Goal: Complete application form: Complete application form

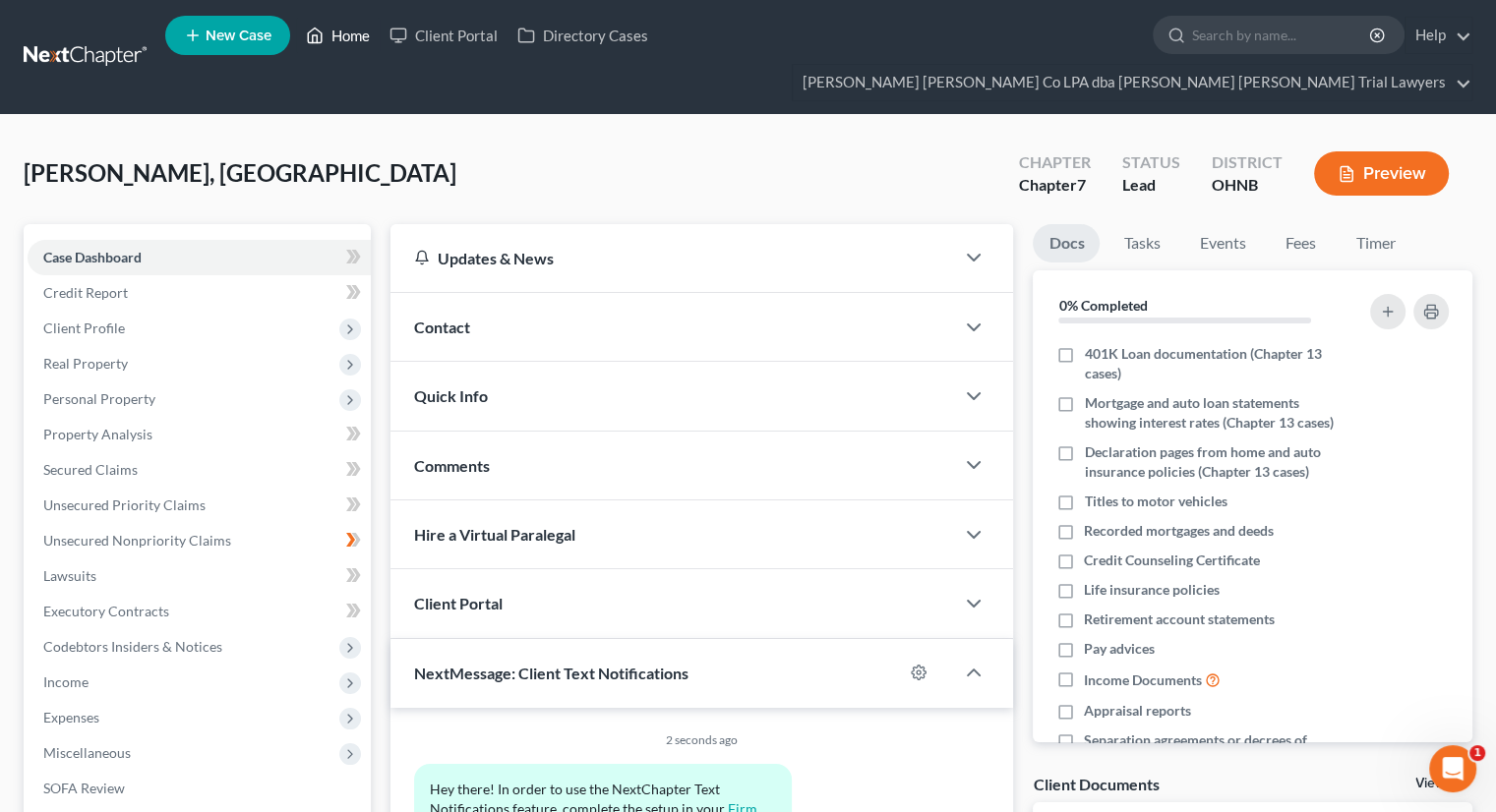
click at [350, 41] on link "Home" at bounding box center [337, 36] width 84 height 36
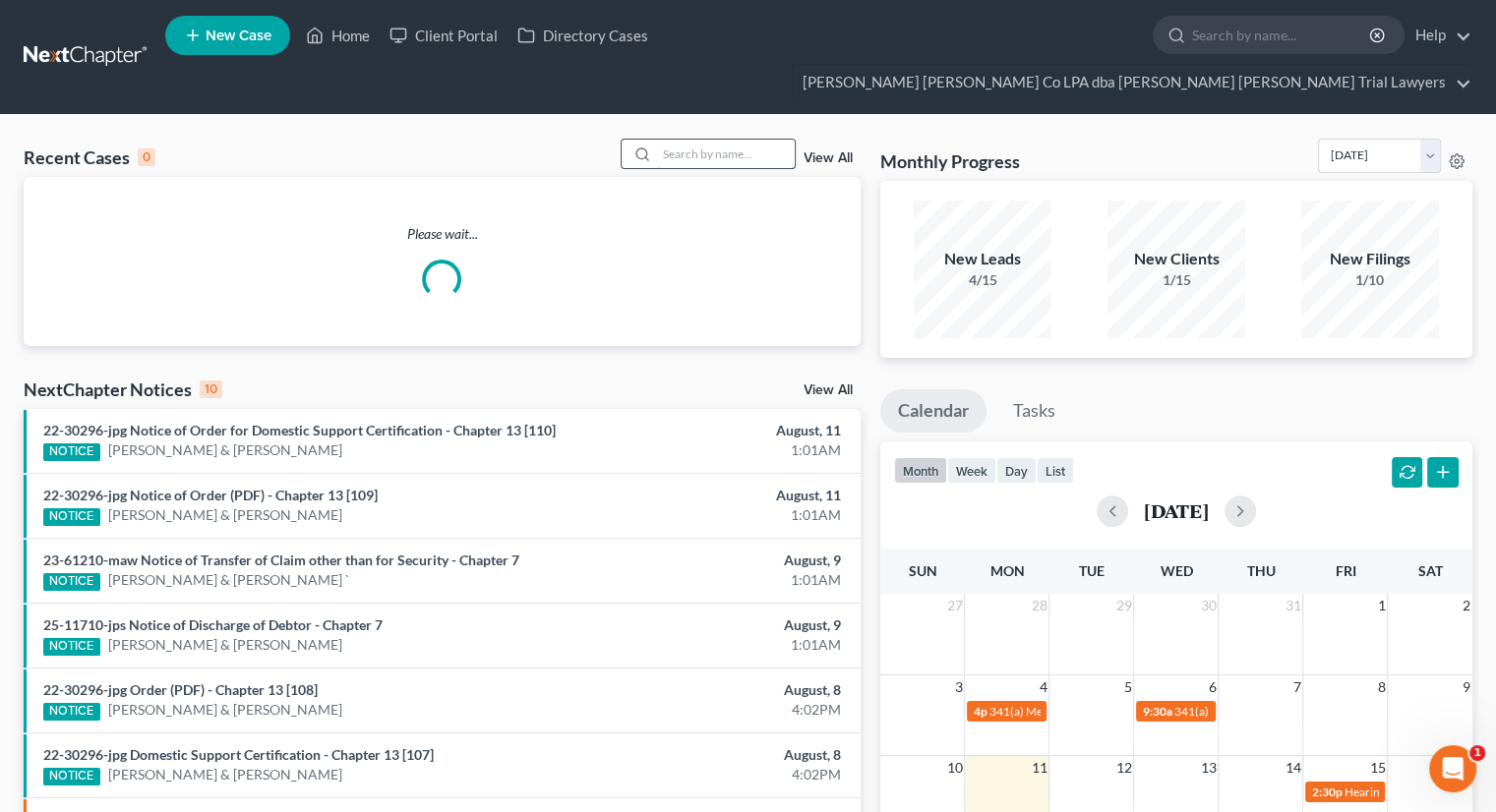
click at [688, 139] on input "search" at bounding box center [726, 153] width 137 height 29
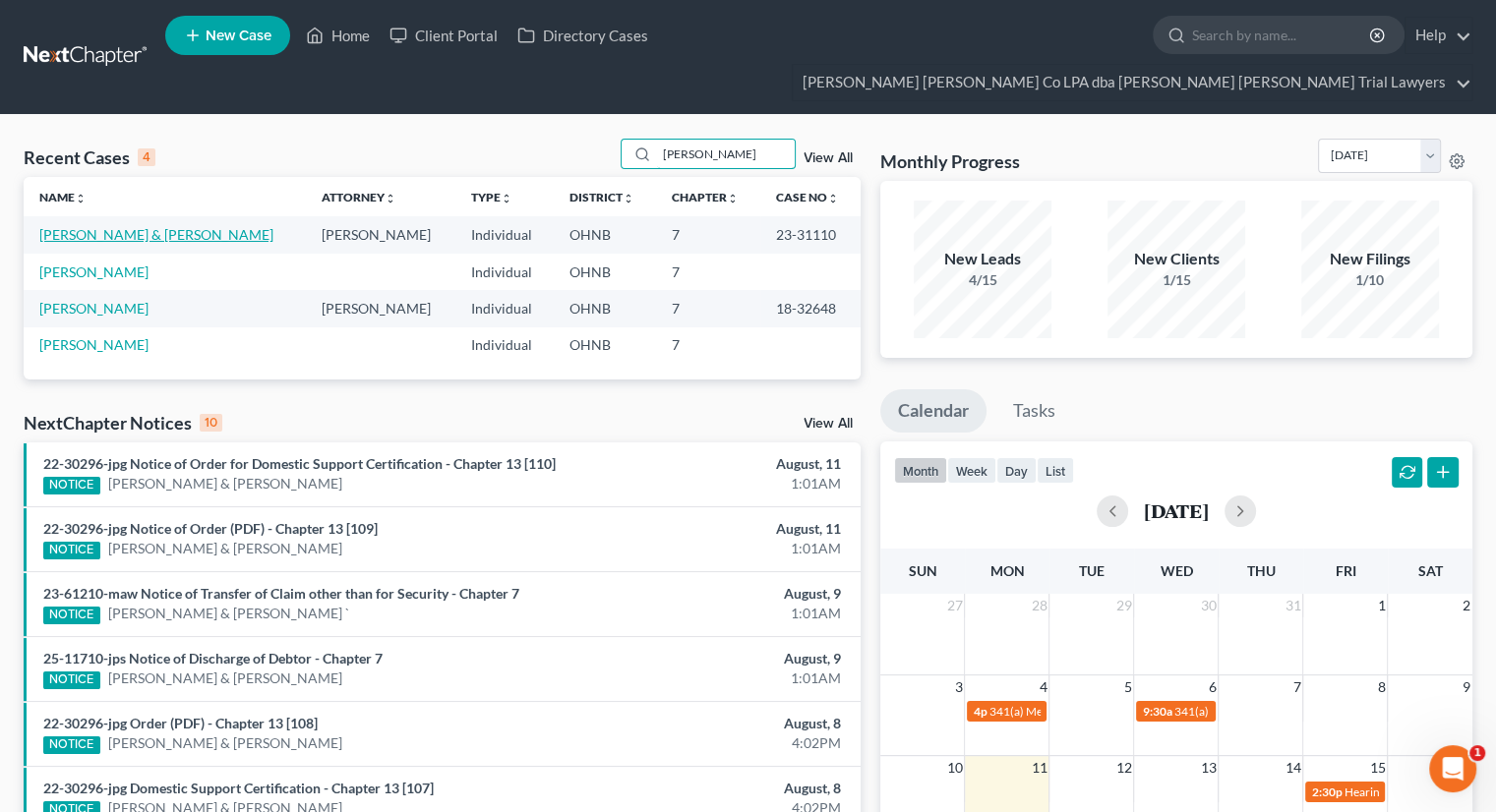
type input "[PERSON_NAME]"
click at [87, 226] on link "[PERSON_NAME] & [PERSON_NAME]" at bounding box center [156, 234] width 234 height 17
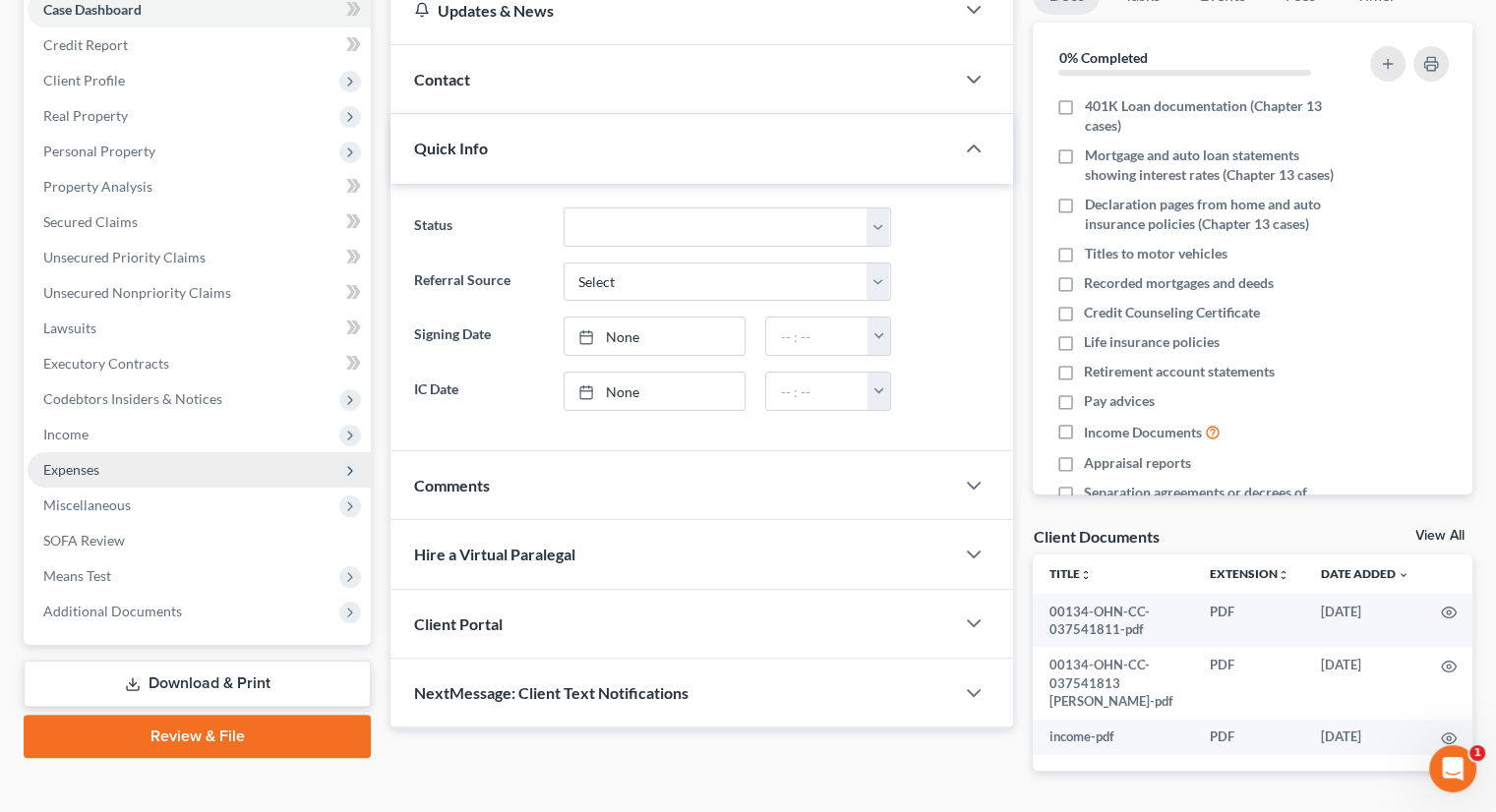
scroll to position [259, 0]
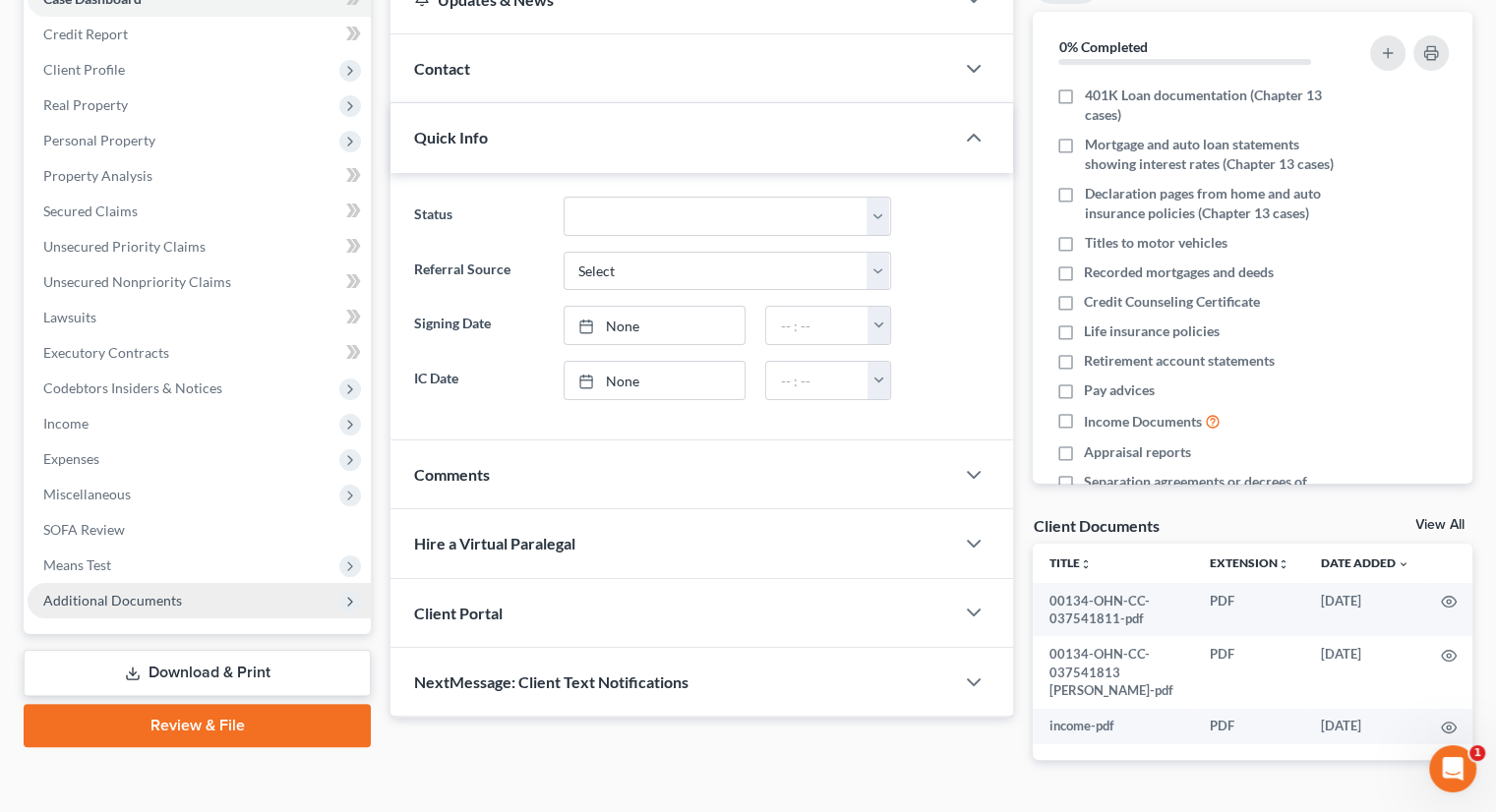
click at [158, 583] on span "Additional Documents" at bounding box center [199, 601] width 343 height 36
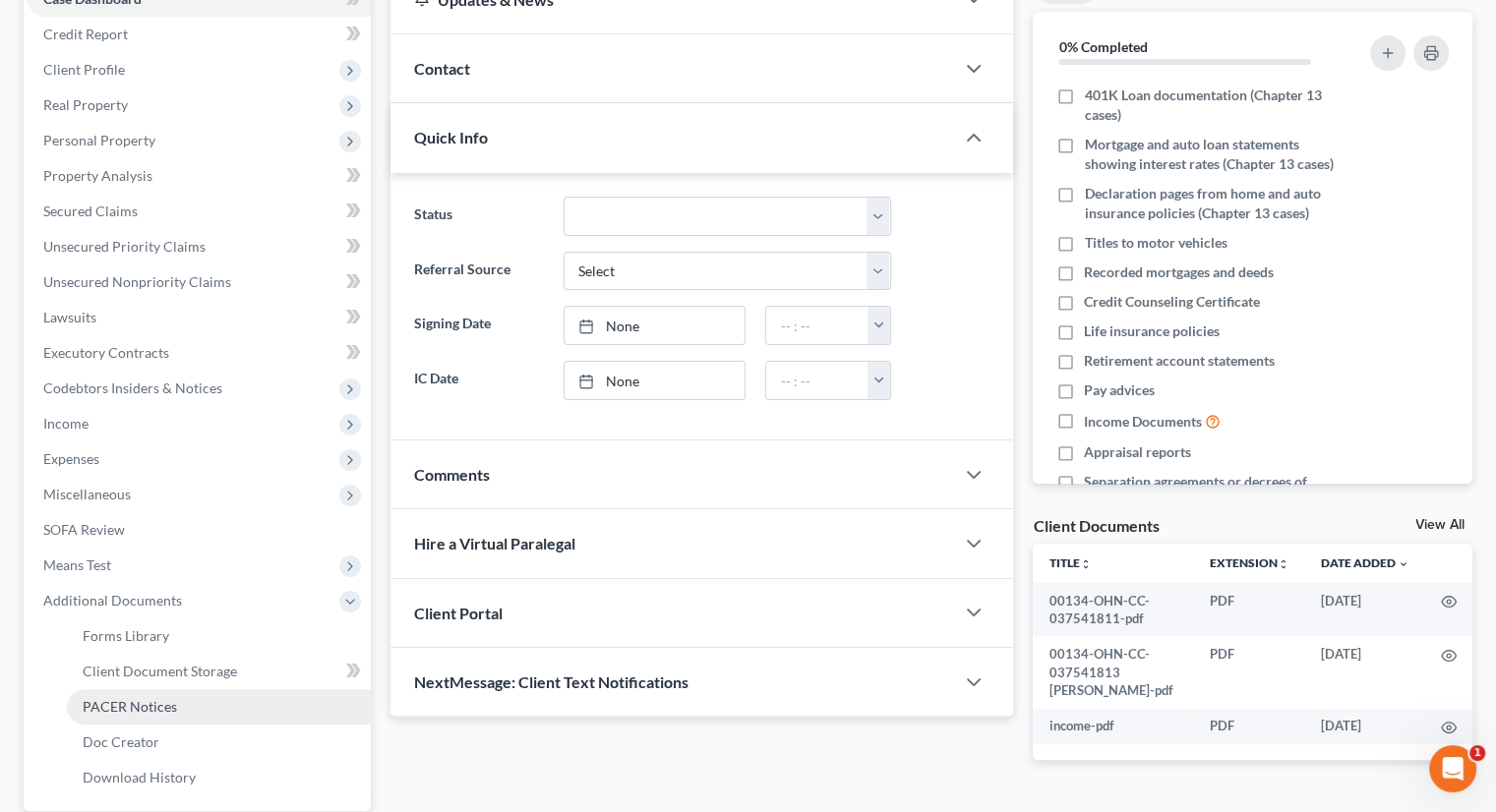
click at [162, 698] on span "PACER Notices" at bounding box center [129, 706] width 95 height 17
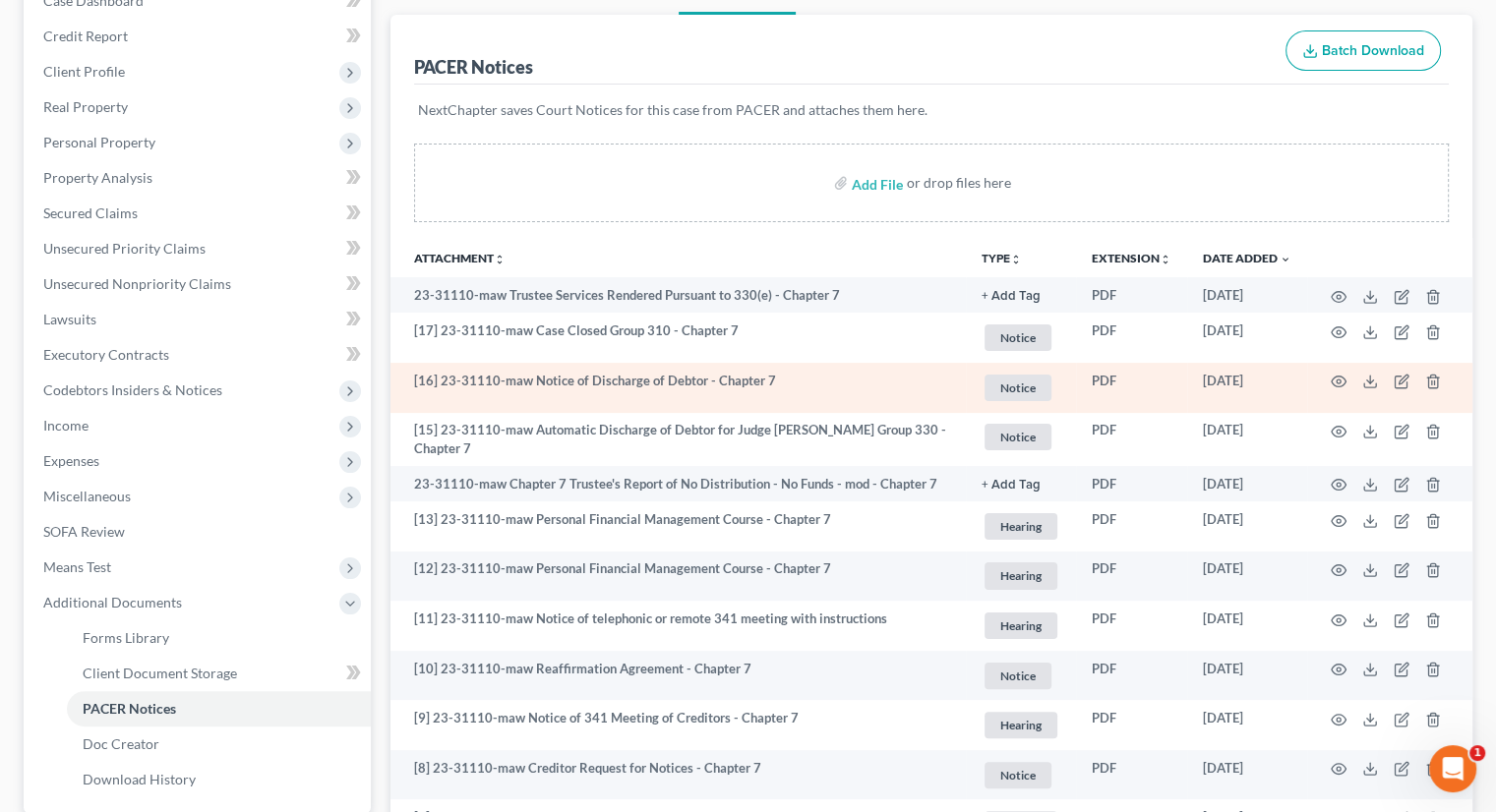
scroll to position [197, 0]
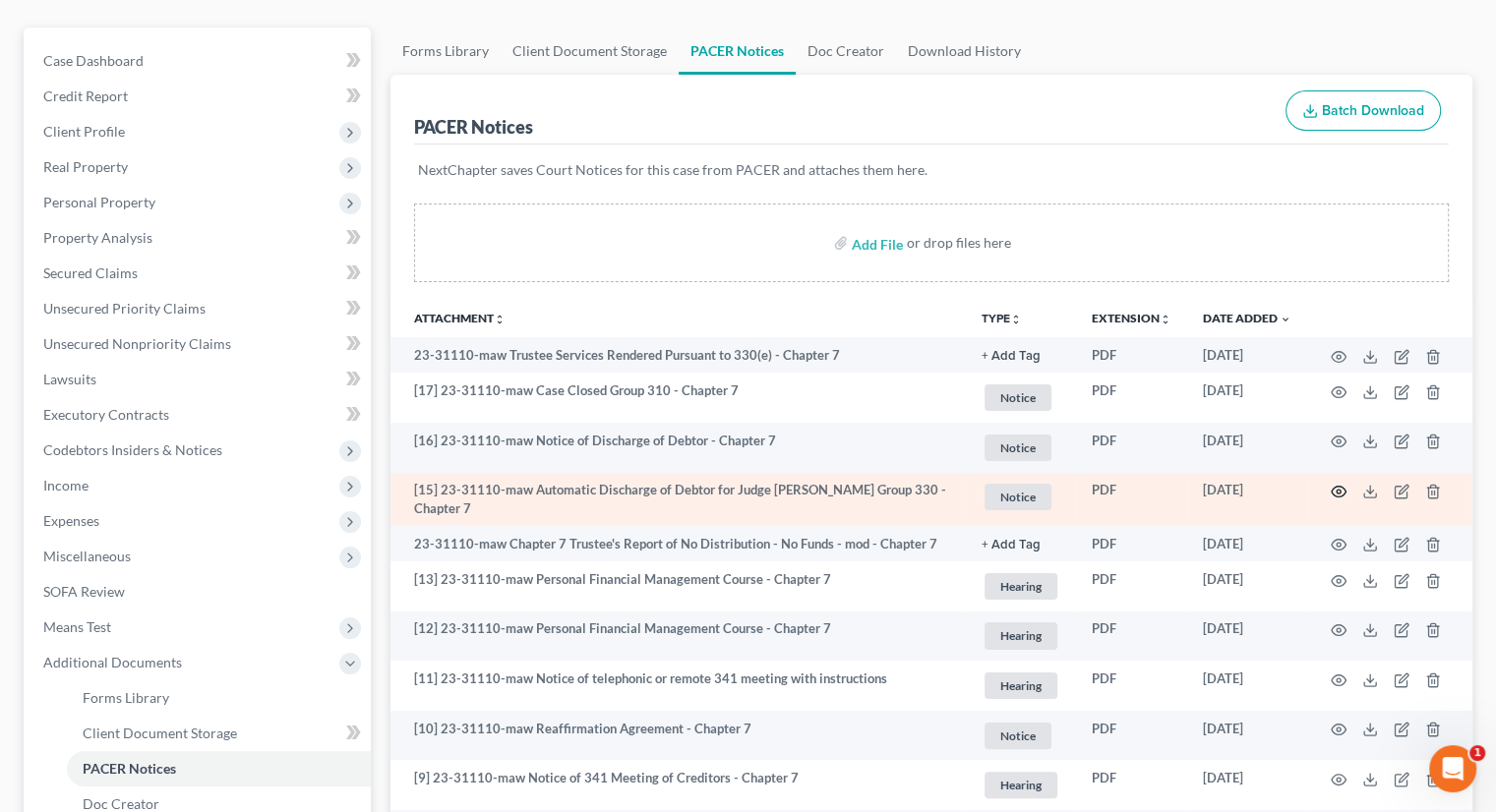
click at [1336, 484] on icon "button" at bounding box center [1339, 492] width 16 height 16
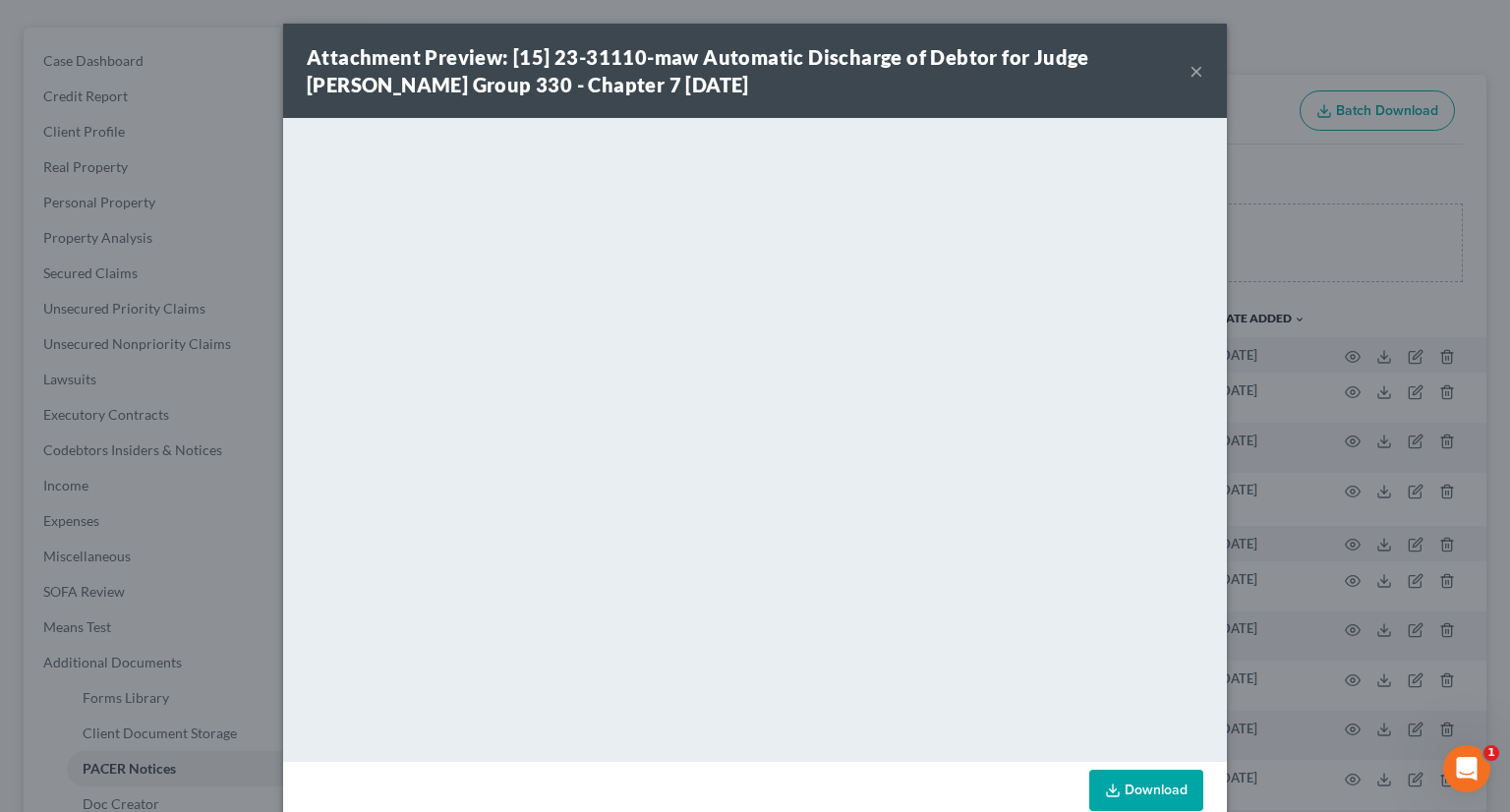
click at [1138, 792] on link "Download" at bounding box center [1147, 790] width 114 height 41
click at [1189, 77] on button "×" at bounding box center [1196, 71] width 14 height 24
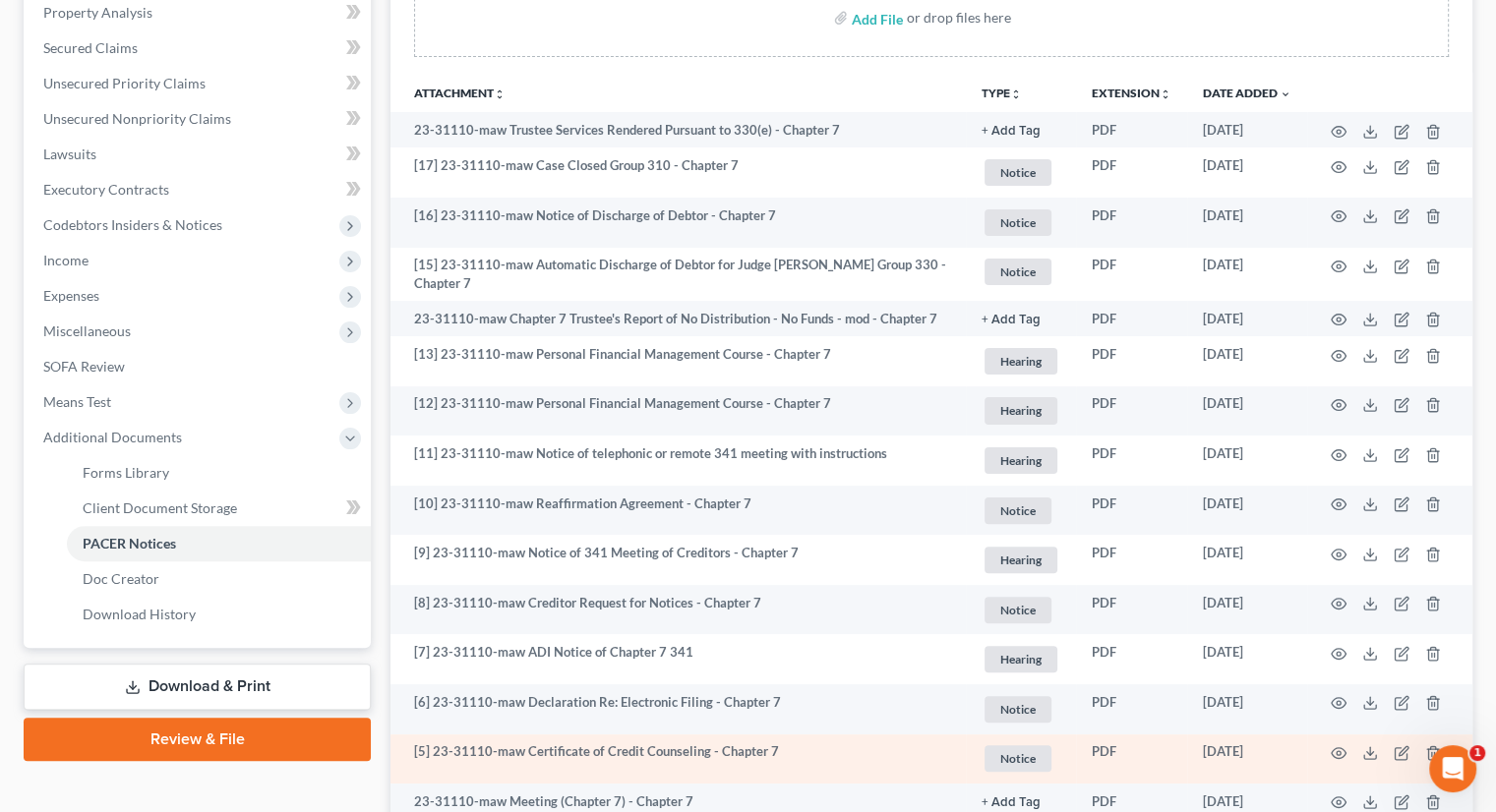
scroll to position [692, 0]
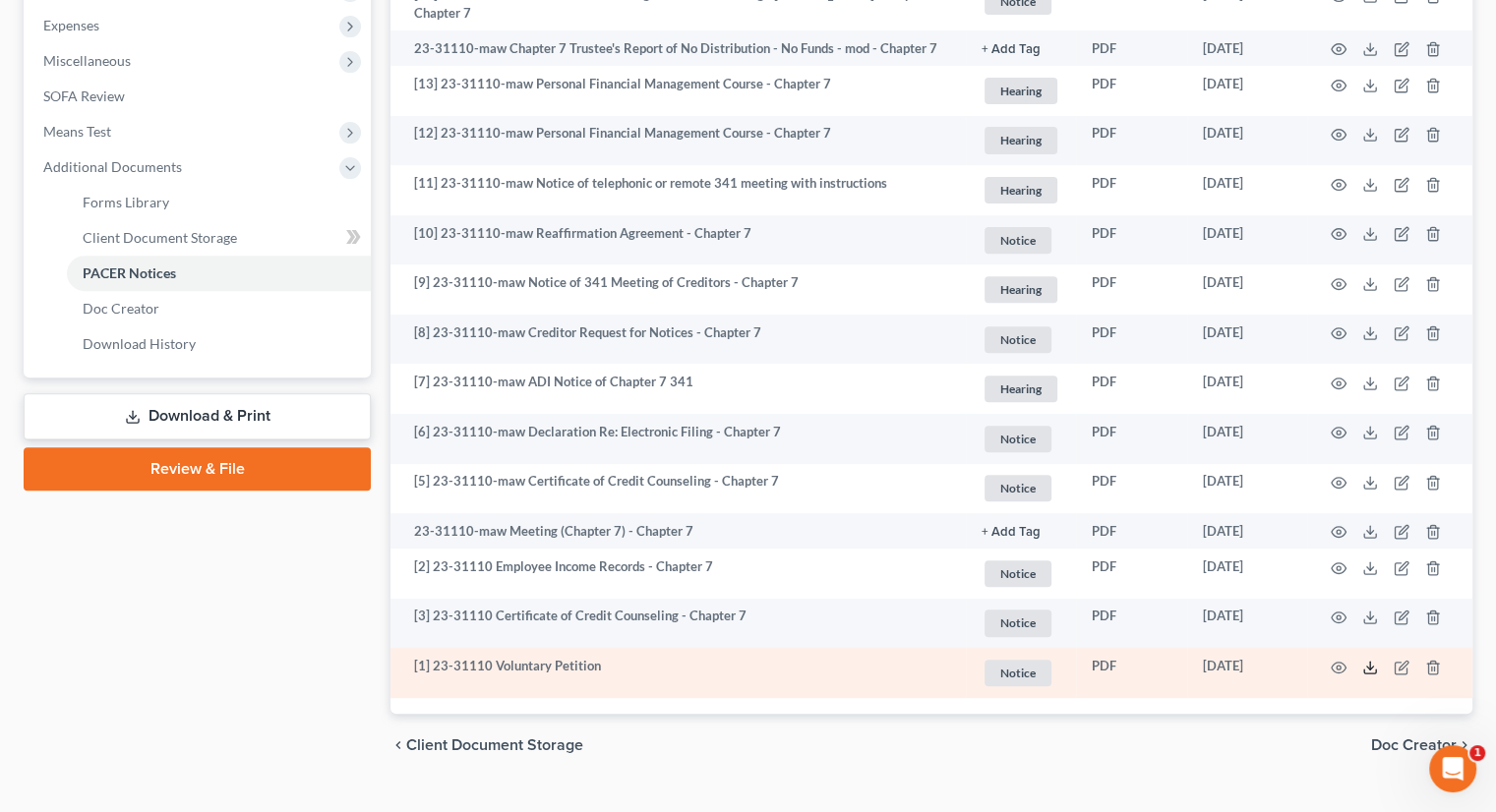
click at [1370, 660] on icon at bounding box center [1370, 668] width 16 height 16
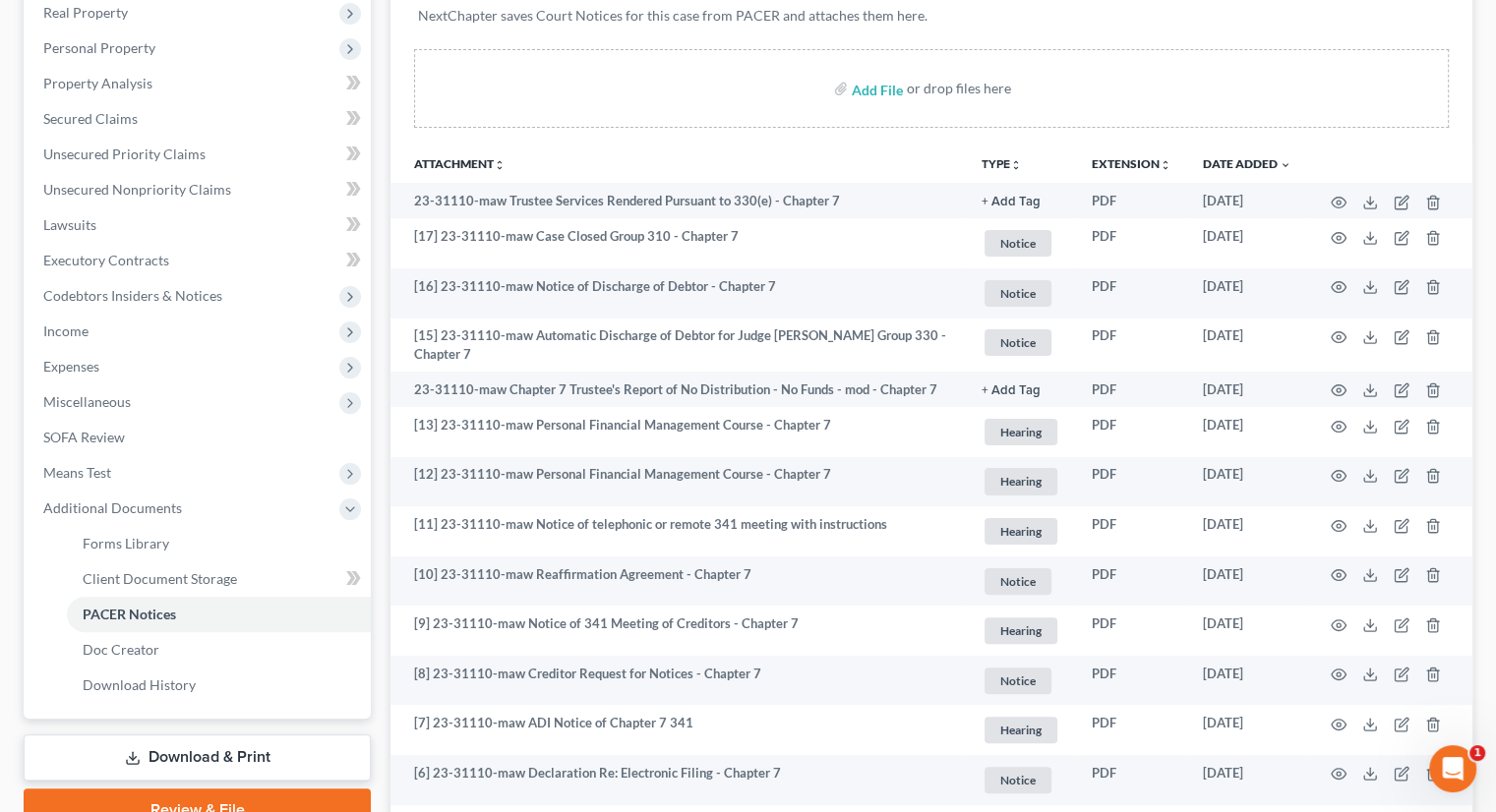
scroll to position [4, 0]
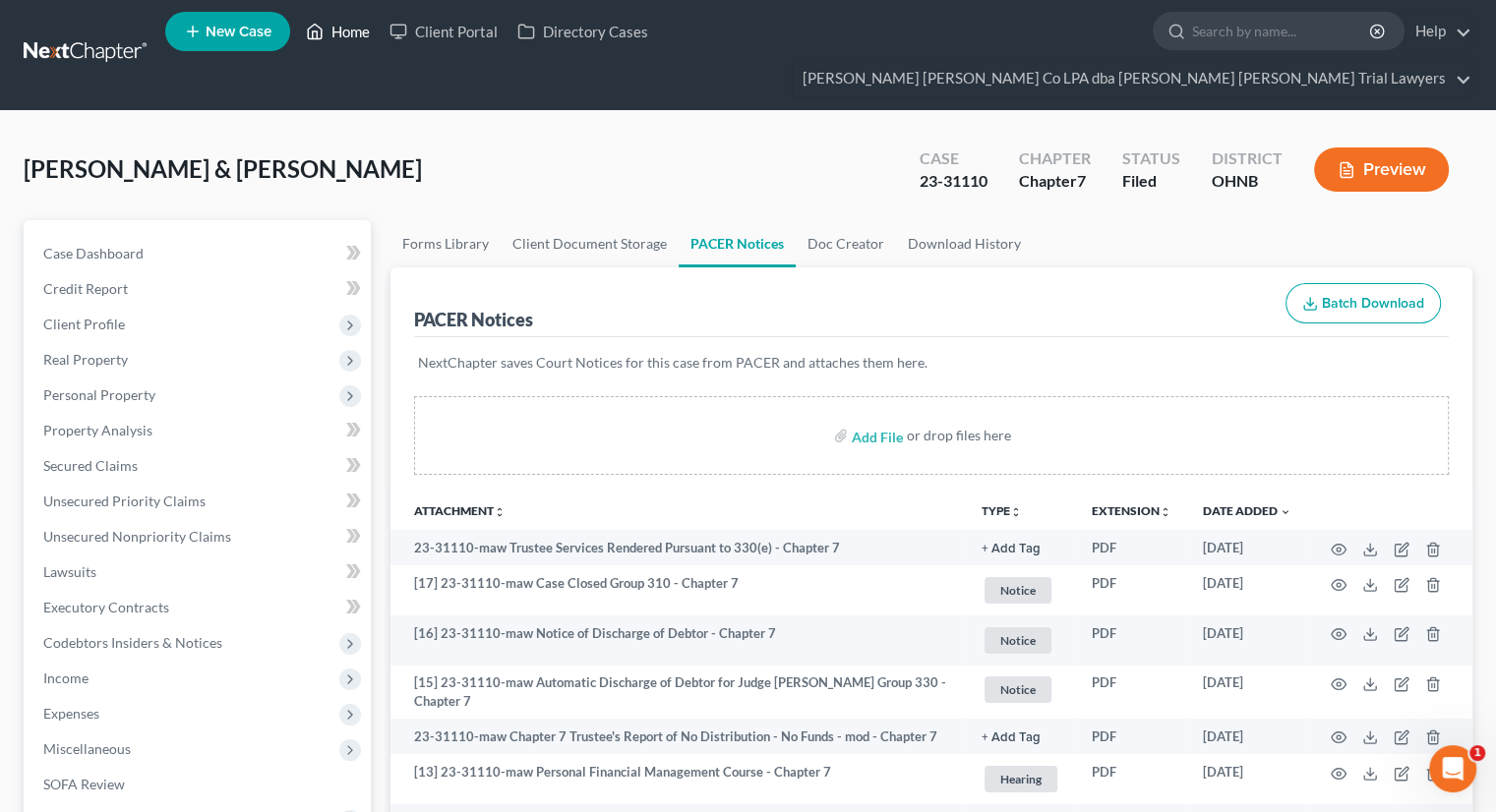
click at [354, 32] on link "Home" at bounding box center [337, 32] width 84 height 36
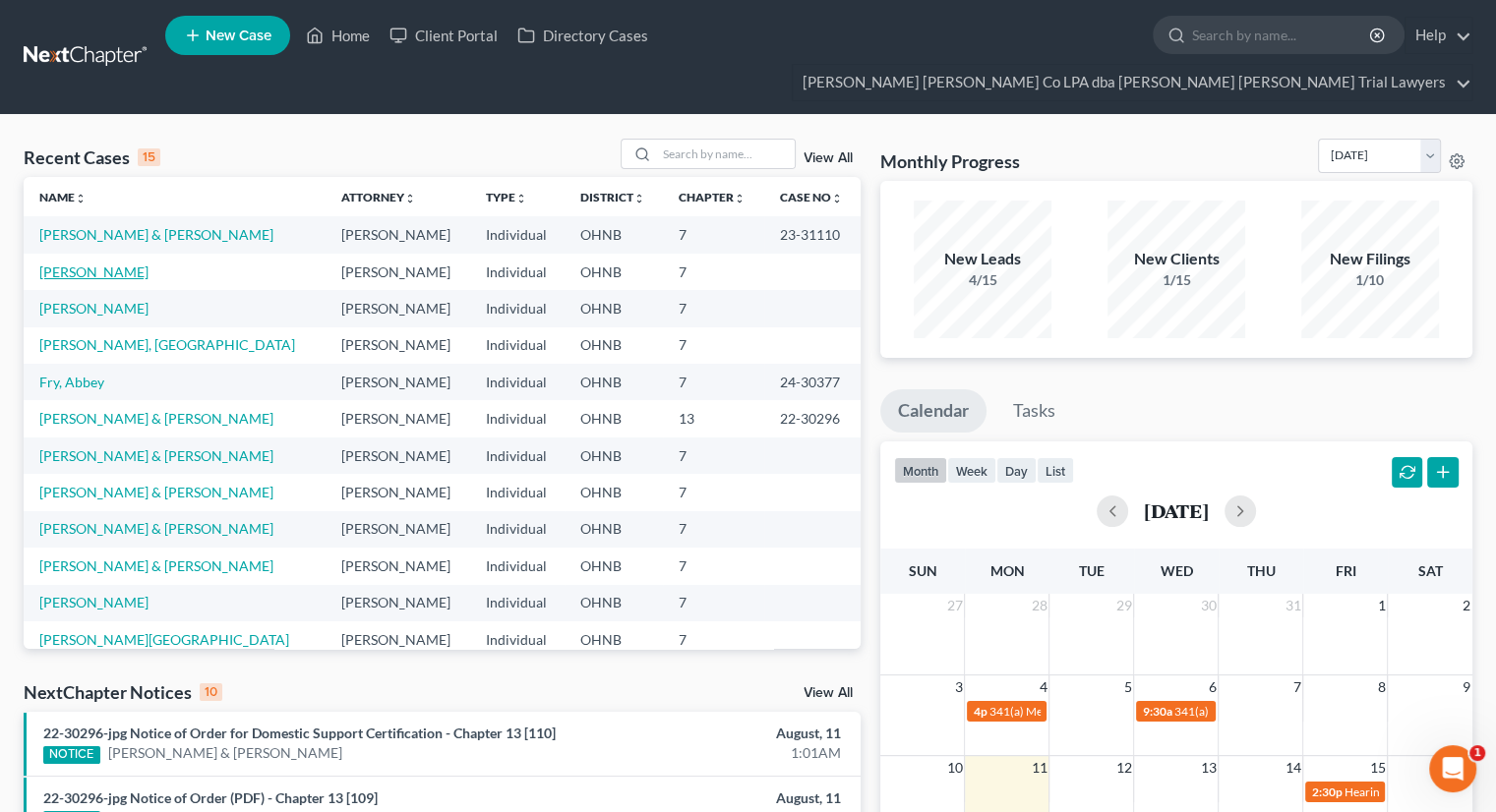
click at [103, 264] on link "[PERSON_NAME]" at bounding box center [95, 272] width 109 height 17
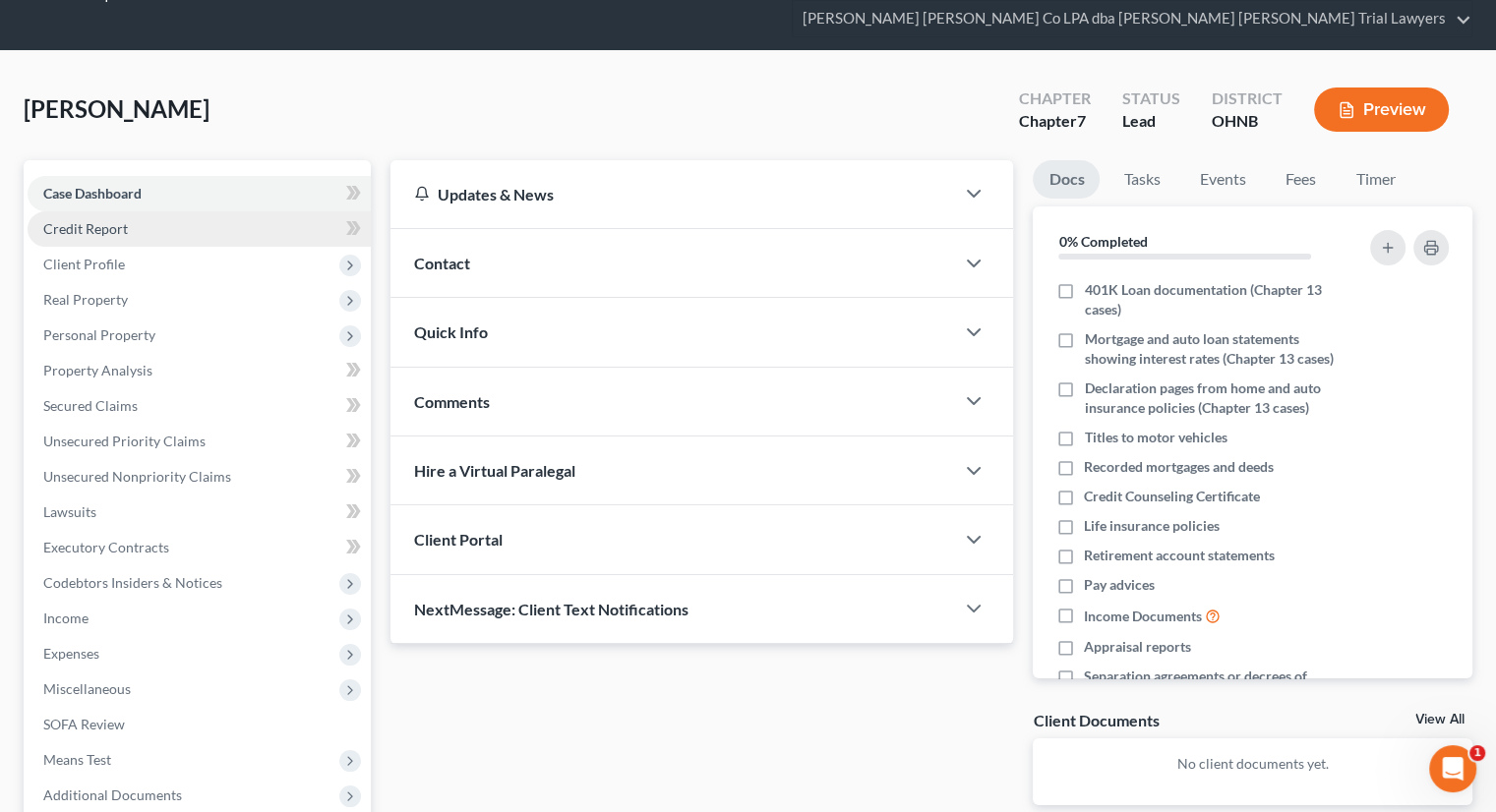
scroll to position [99, 0]
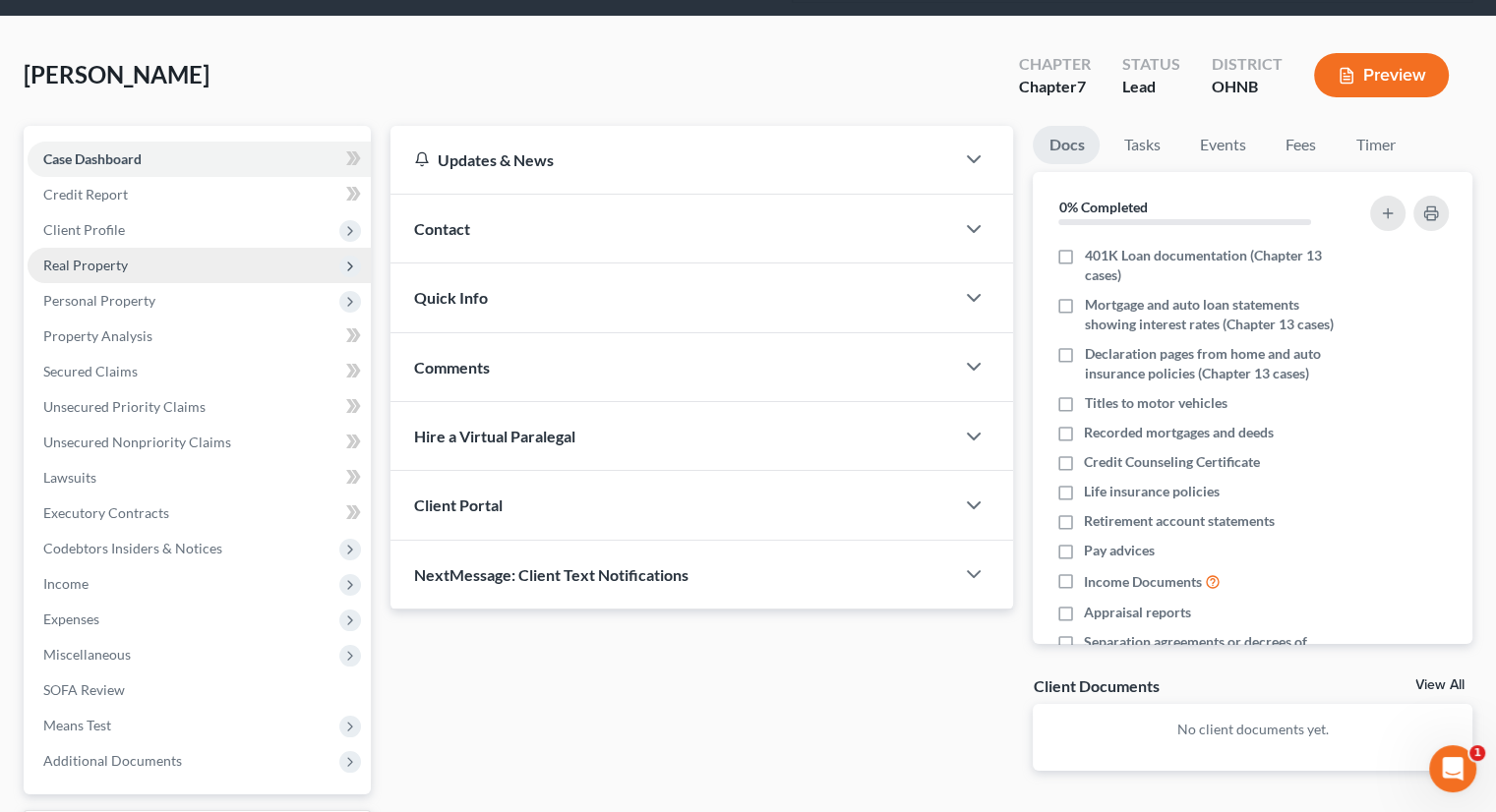
click at [115, 257] on span "Real Property" at bounding box center [85, 265] width 85 height 17
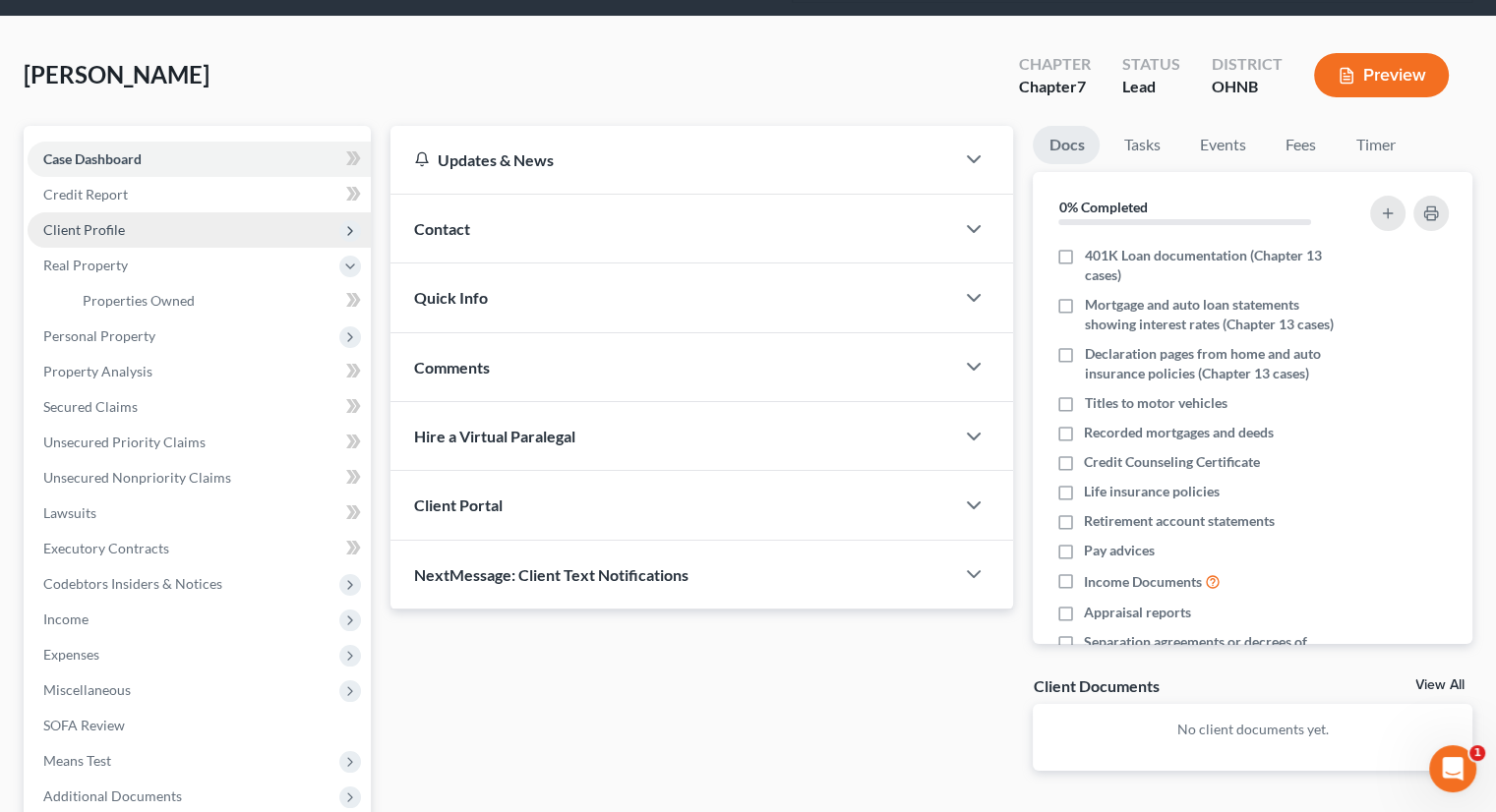
click at [122, 212] on span "Client Profile" at bounding box center [199, 230] width 343 height 36
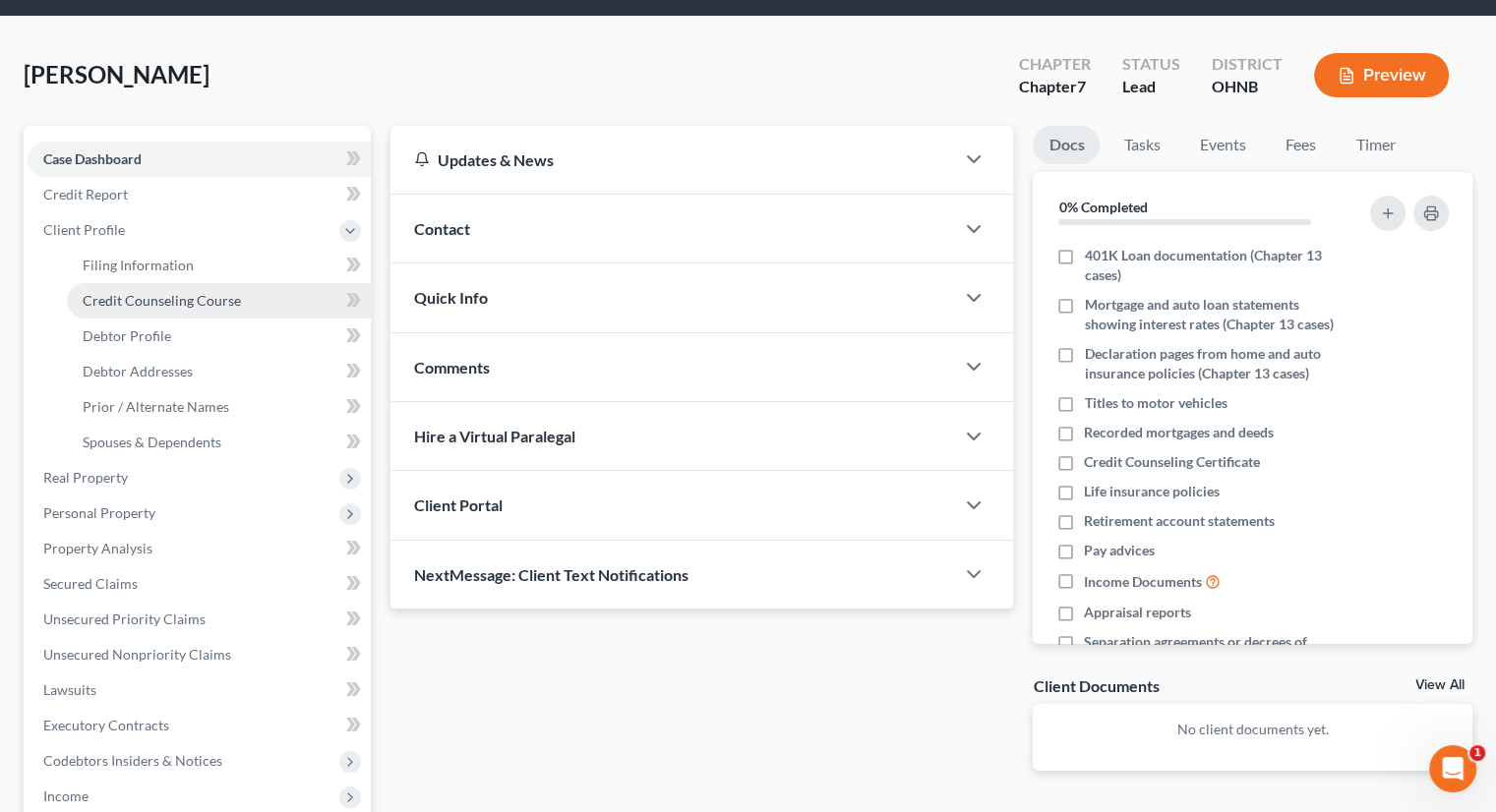
click at [157, 284] on link "Credit Counseling Course" at bounding box center [218, 302] width 304 height 36
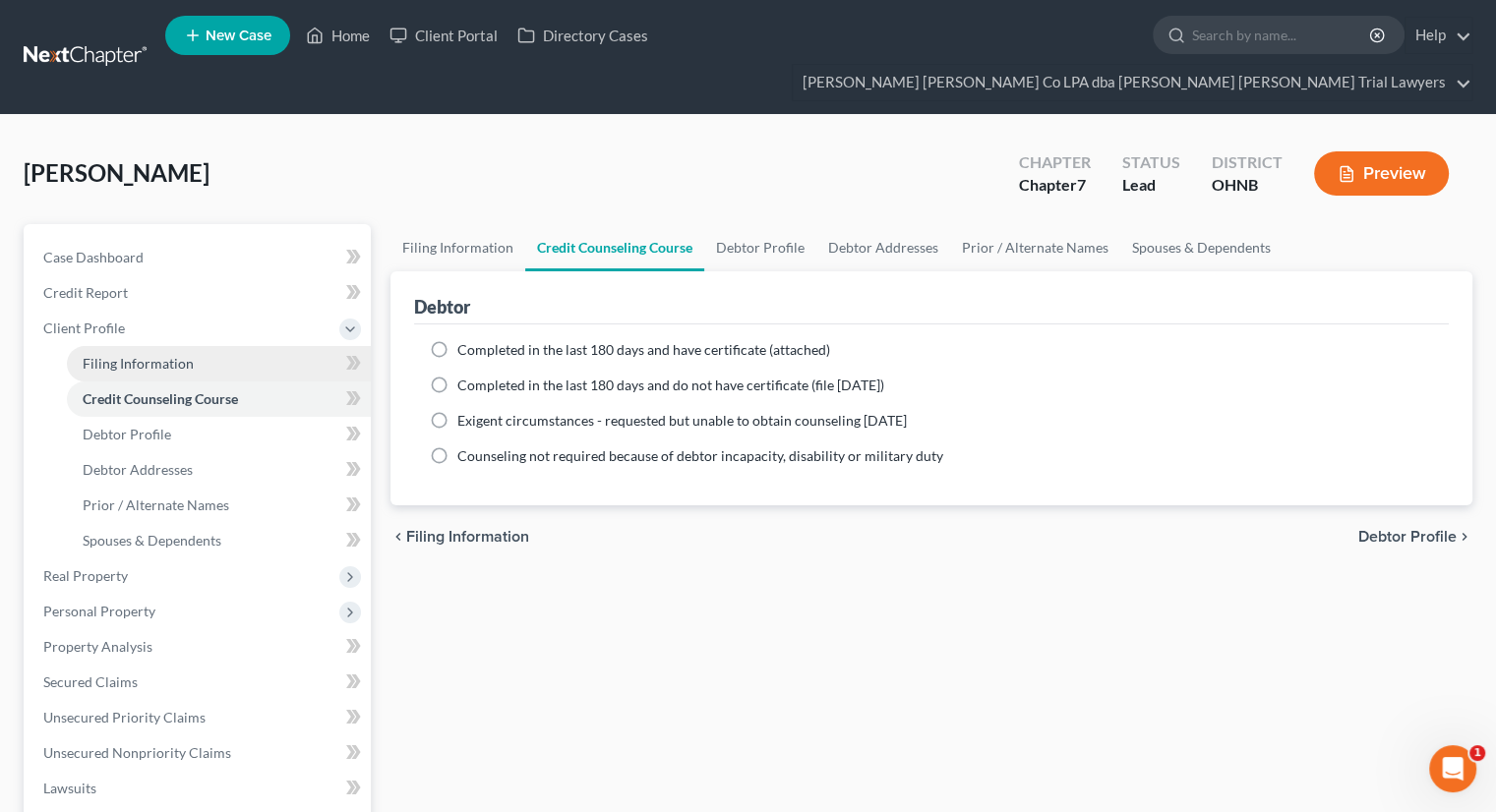
click at [141, 355] on span "Filing Information" at bounding box center [138, 363] width 111 height 17
select select "1"
select select "0"
select select "36"
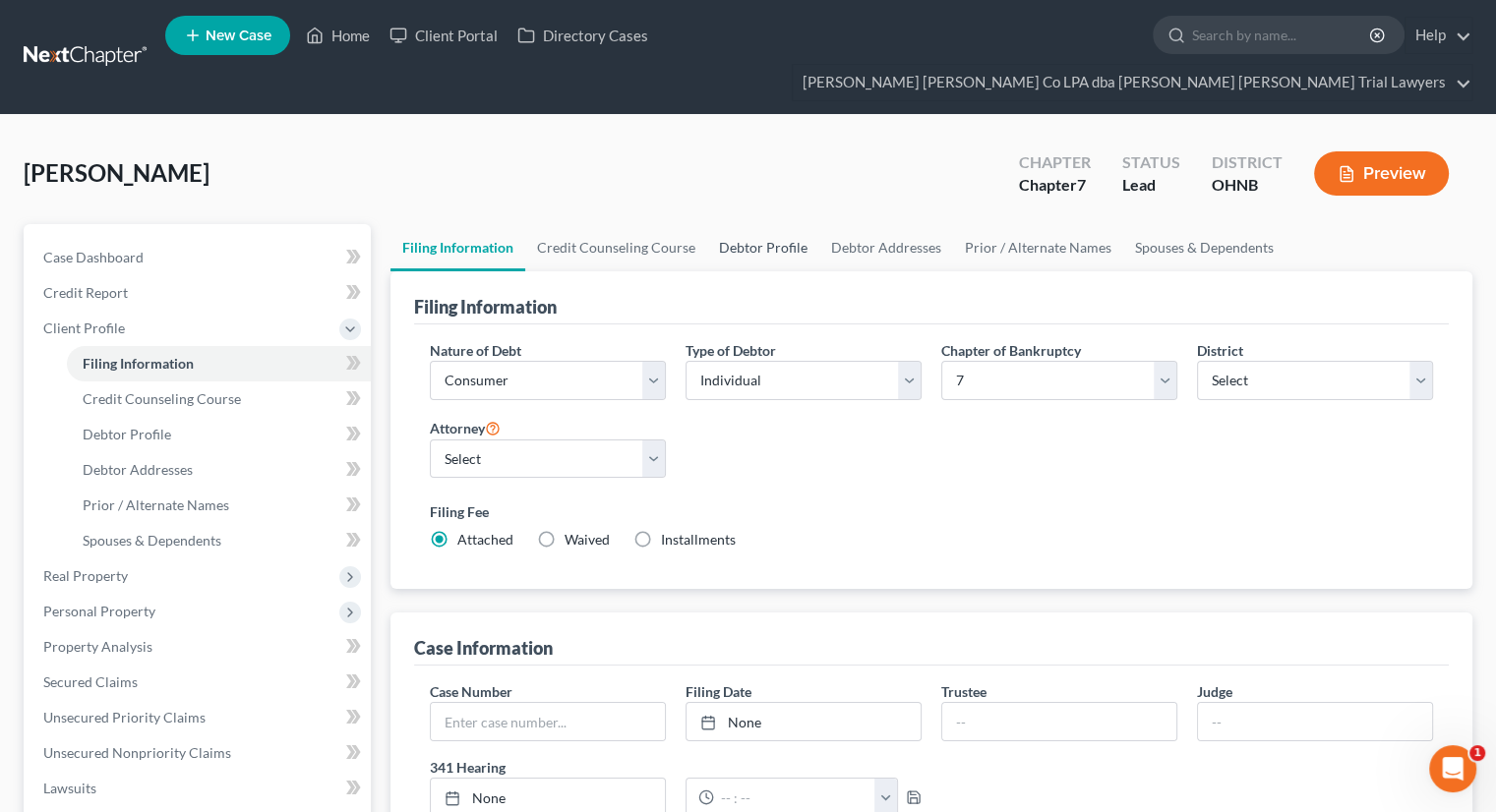
click at [759, 224] on link "Debtor Profile" at bounding box center [762, 247] width 112 height 47
select select "1"
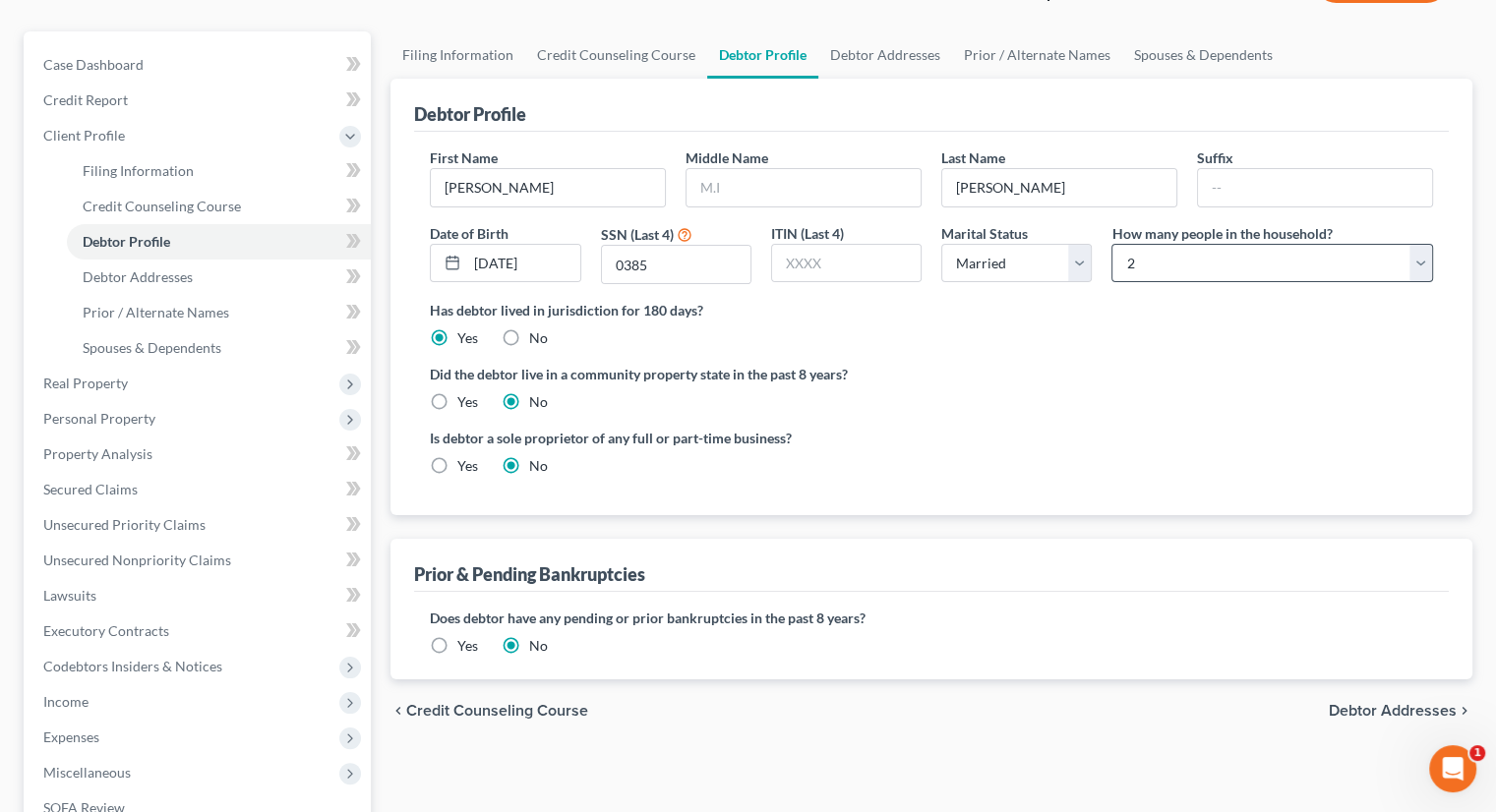
scroll to position [197, 0]
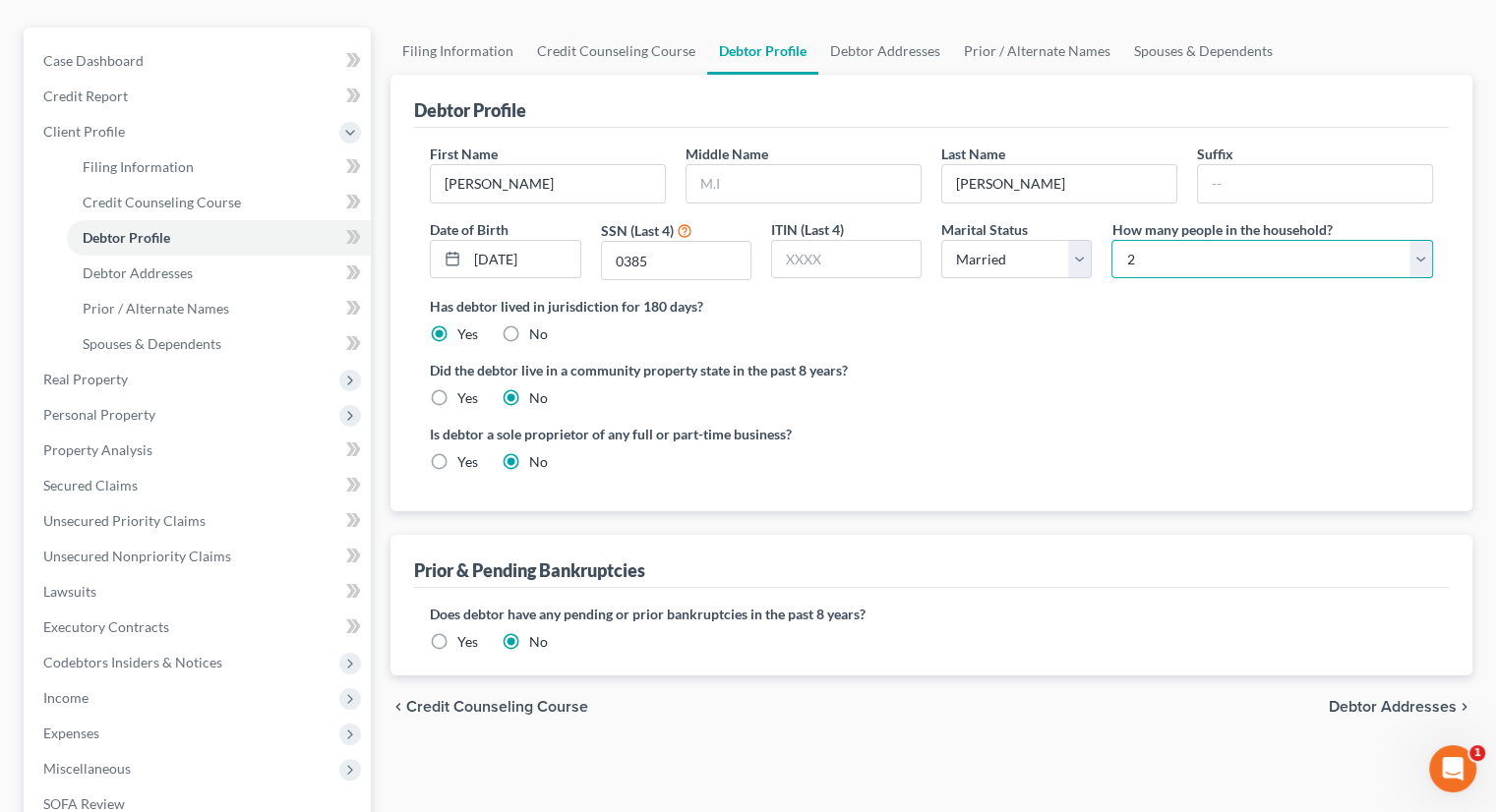
click at [1235, 240] on select "Select 1 2 3 4 5 6 7 8 9 10 11 12 13 14 15 16 17 18 19 20" at bounding box center [1271, 260] width 321 height 40
select select "3"
click at [1111, 240] on select "Select 1 2 3 4 5 6 7 8 9 10 11 12 13 14 15 16 17 18 19 20" at bounding box center [1271, 260] width 321 height 40
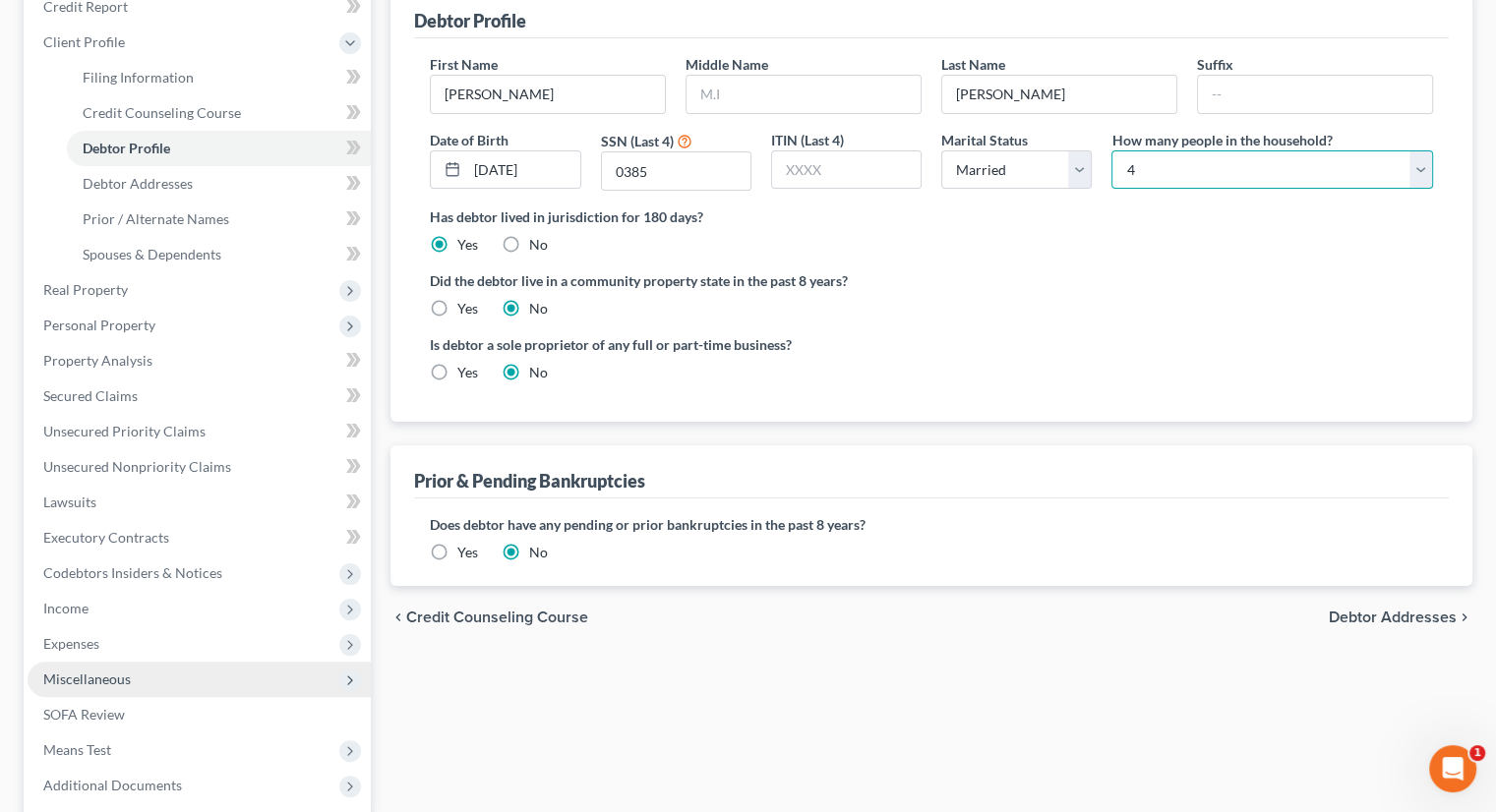
scroll to position [393, 0]
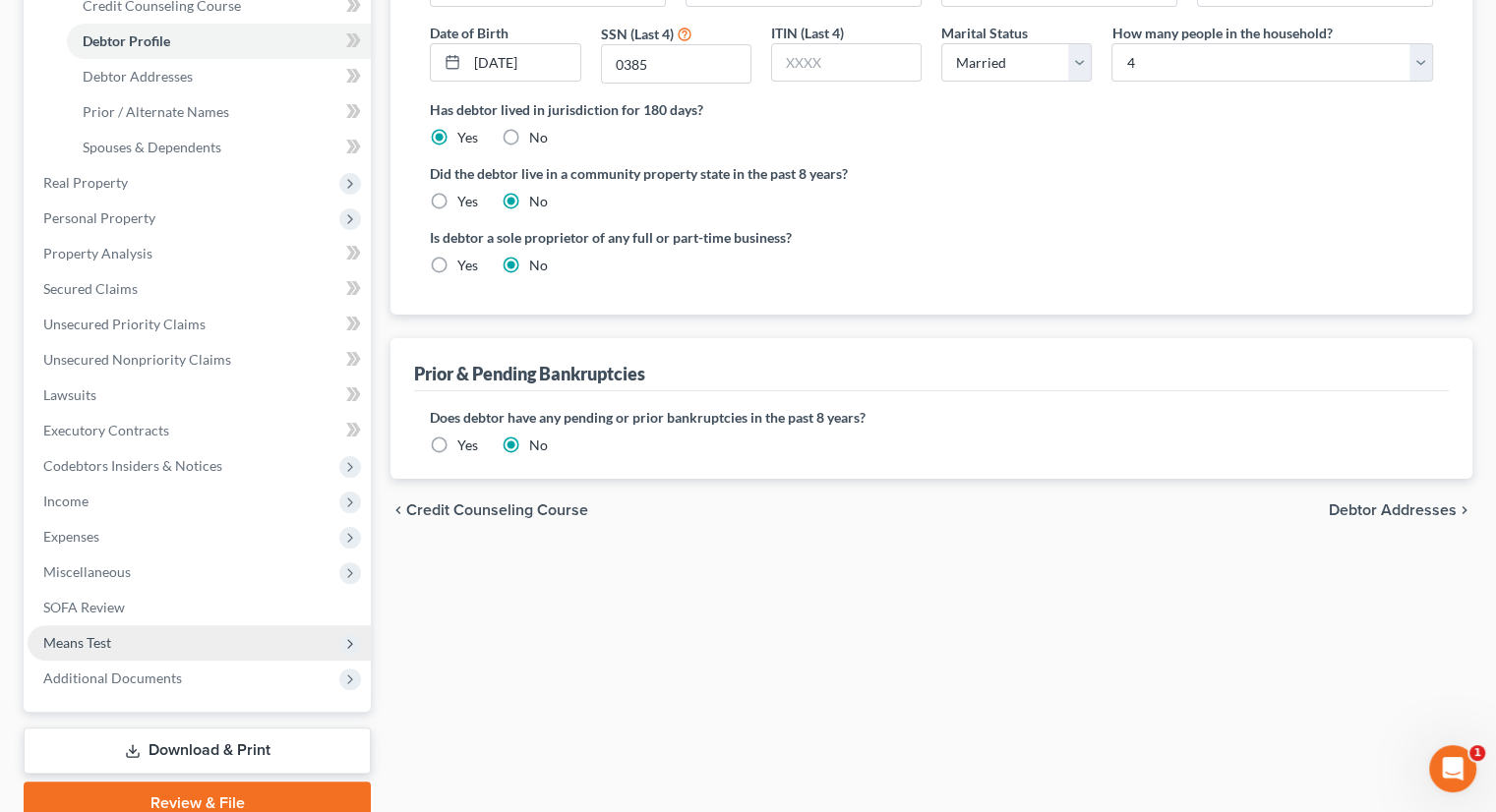
click at [114, 625] on span "Means Test" at bounding box center [199, 643] width 343 height 36
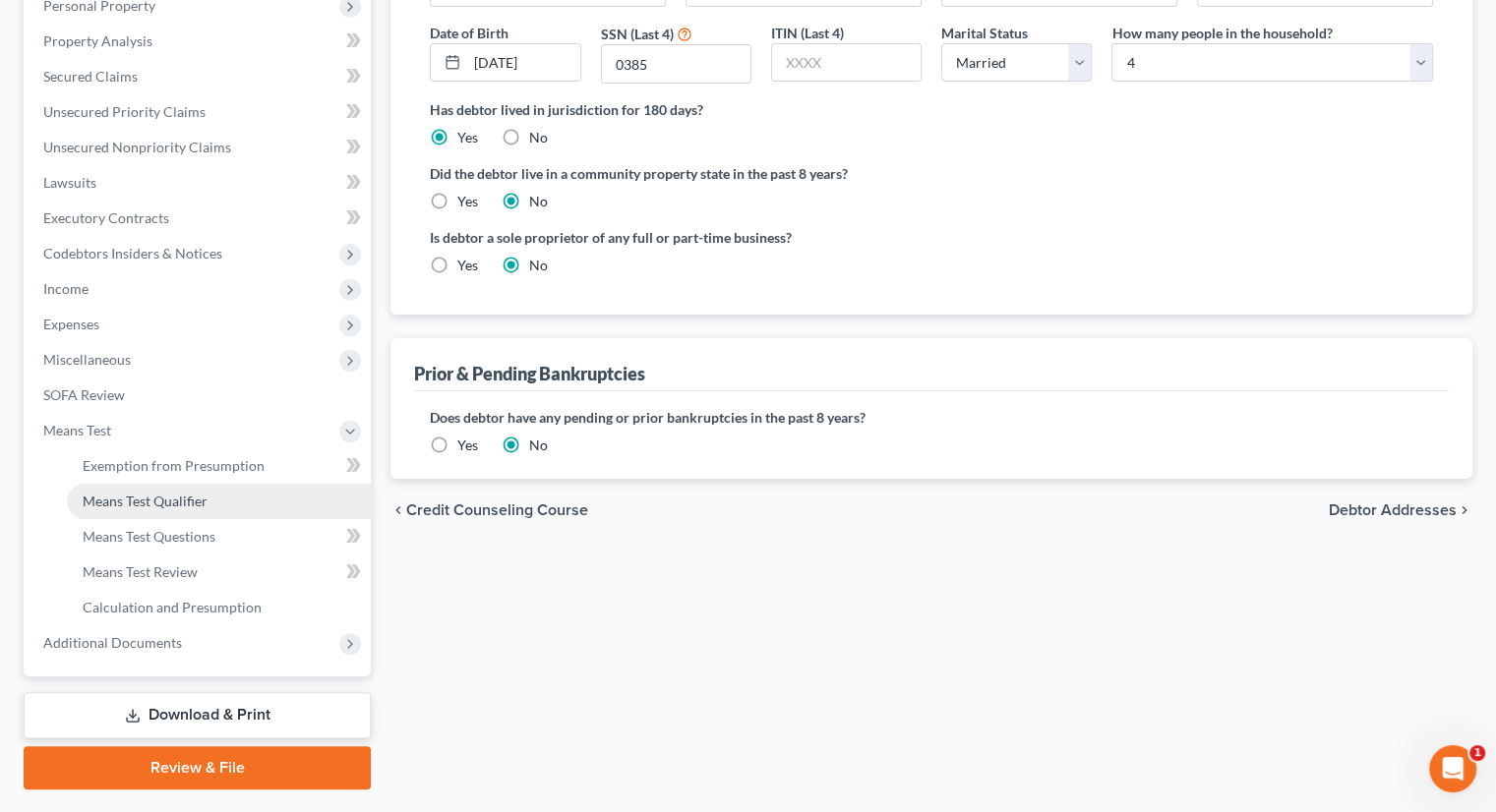
click at [176, 493] on span "Means Test Qualifier" at bounding box center [144, 501] width 124 height 17
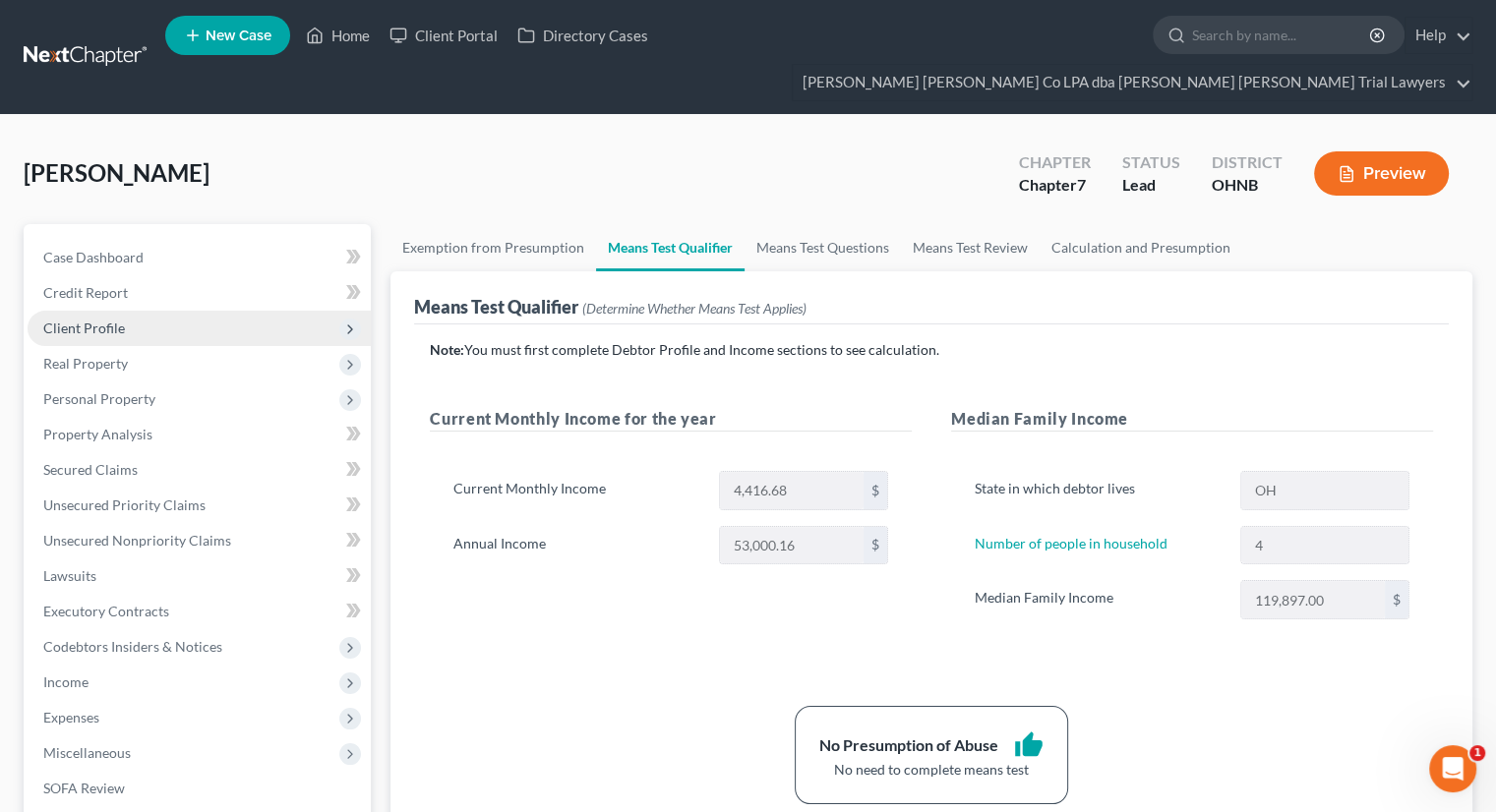
click at [171, 310] on span "Client Profile" at bounding box center [199, 328] width 343 height 36
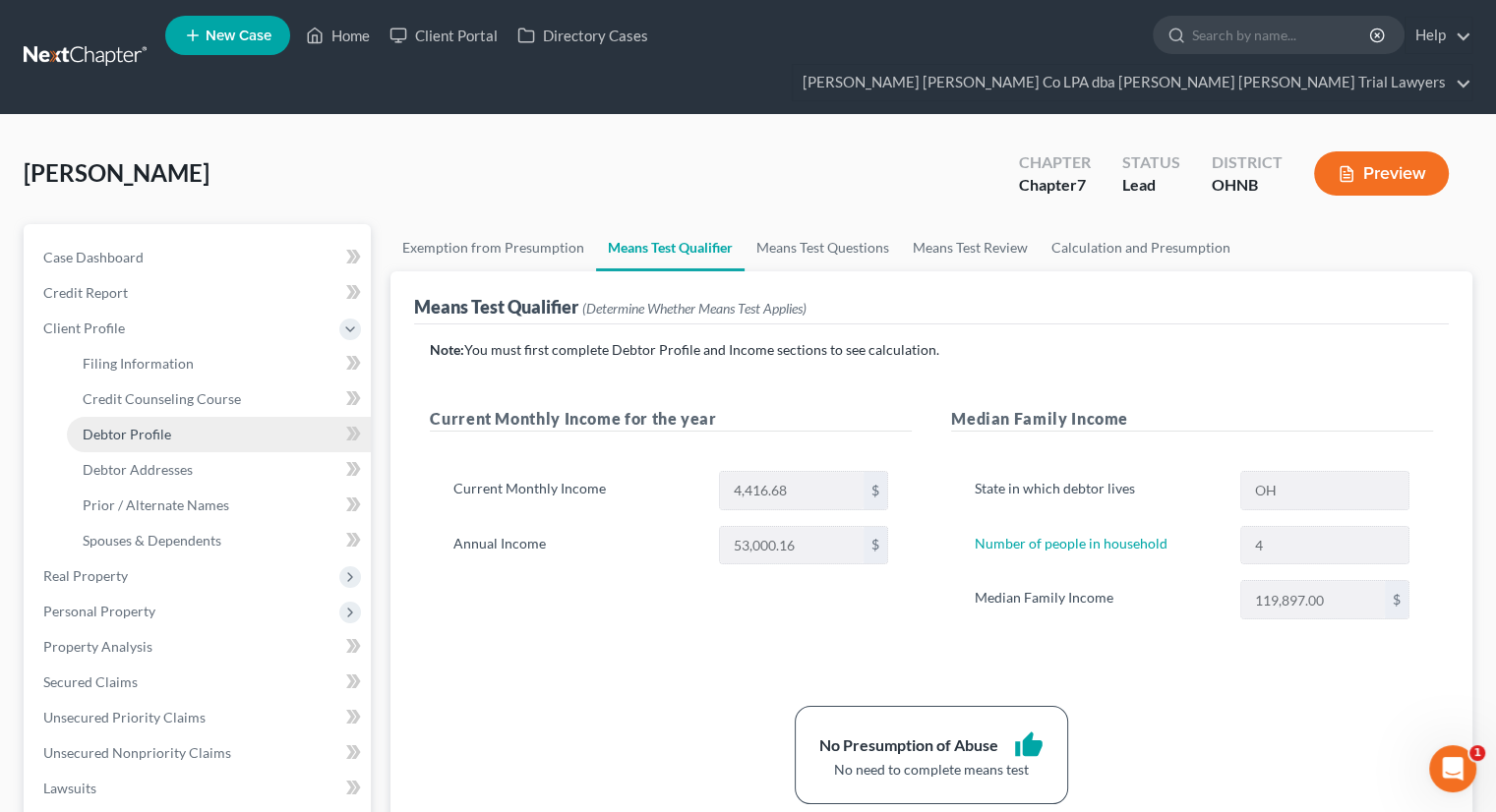
click at [161, 426] on span "Debtor Profile" at bounding box center [126, 434] width 89 height 17
select select "1"
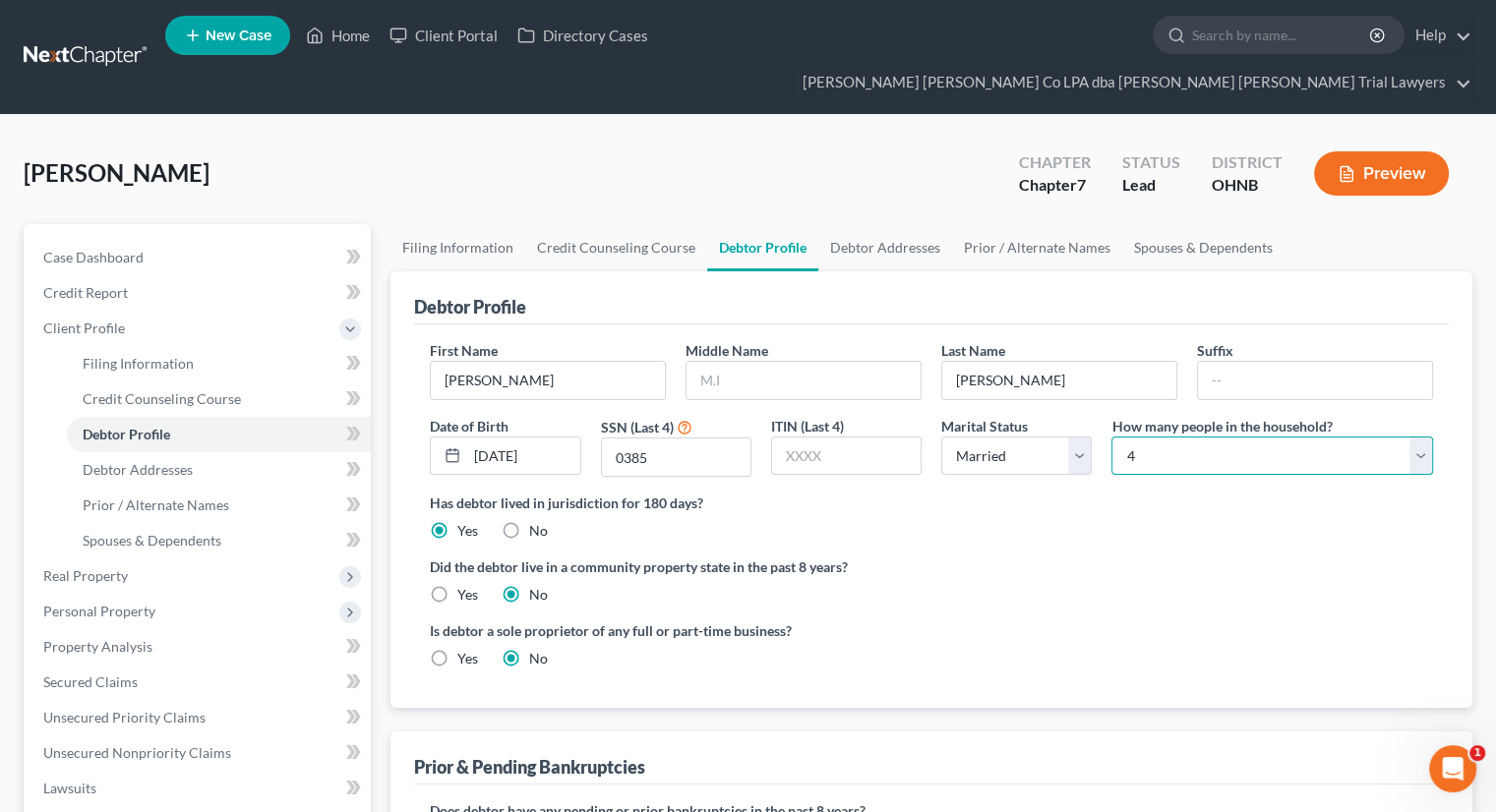
click at [1211, 437] on select "Select 1 2 3 4 5 6 7 8 9 10 11 12 13 14 15 16 17 18 19 20" at bounding box center [1271, 457] width 321 height 40
select select "1"
click at [1111, 437] on select "Select 1 2 3 4 5 6 7 8 9 10 11 12 13 14 15 16 17 18 19 20" at bounding box center [1271, 457] width 321 height 40
click at [923, 171] on div "[PERSON_NAME] Upgraded Chapter Chapter 7 Status Lead District [GEOGRAPHIC_DATA]…" at bounding box center [748, 181] width 1448 height 86
click at [445, 224] on link "Filing Information" at bounding box center [457, 247] width 134 height 47
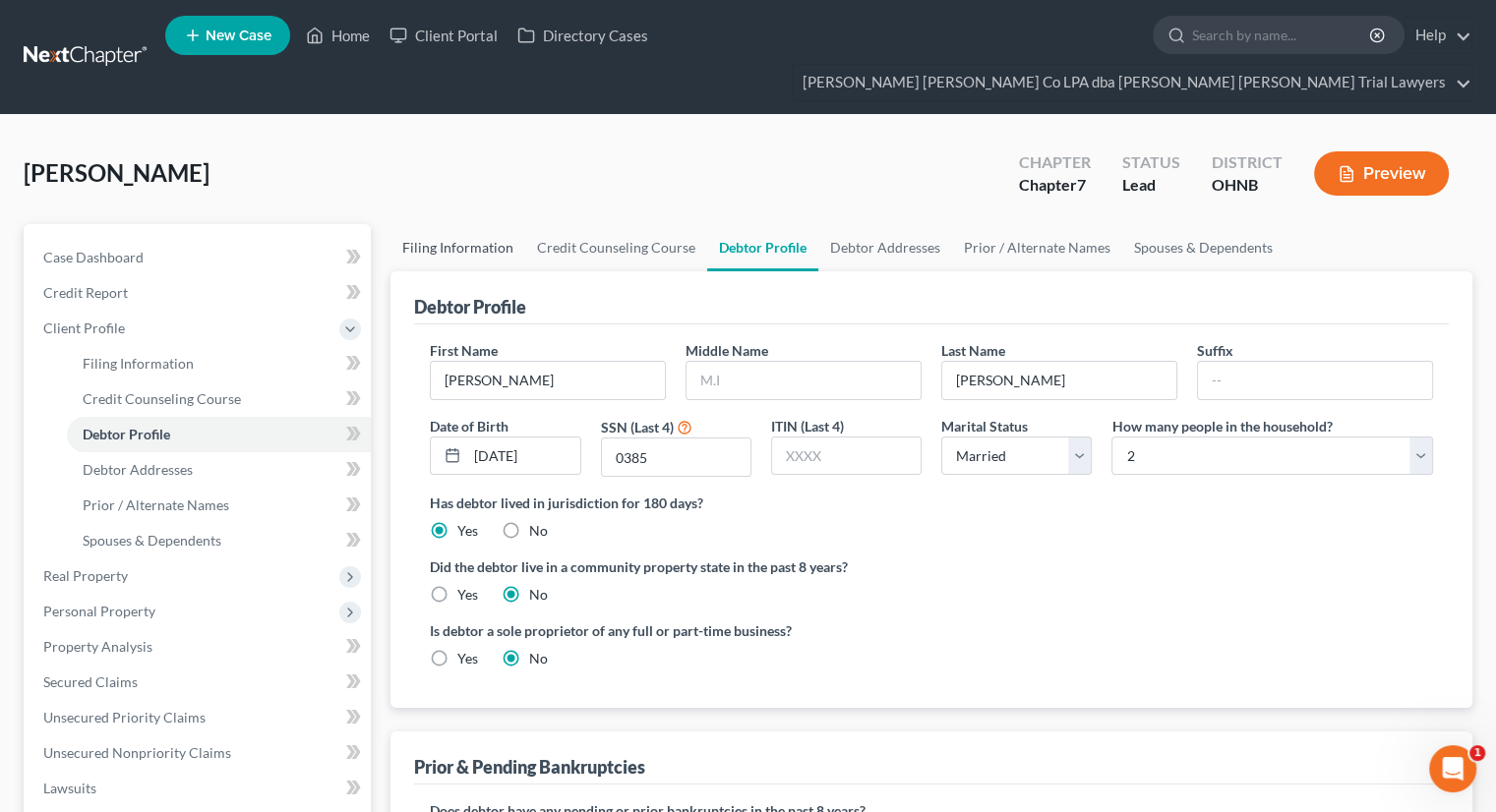
select select "1"
select select "0"
select select "61"
select select "0"
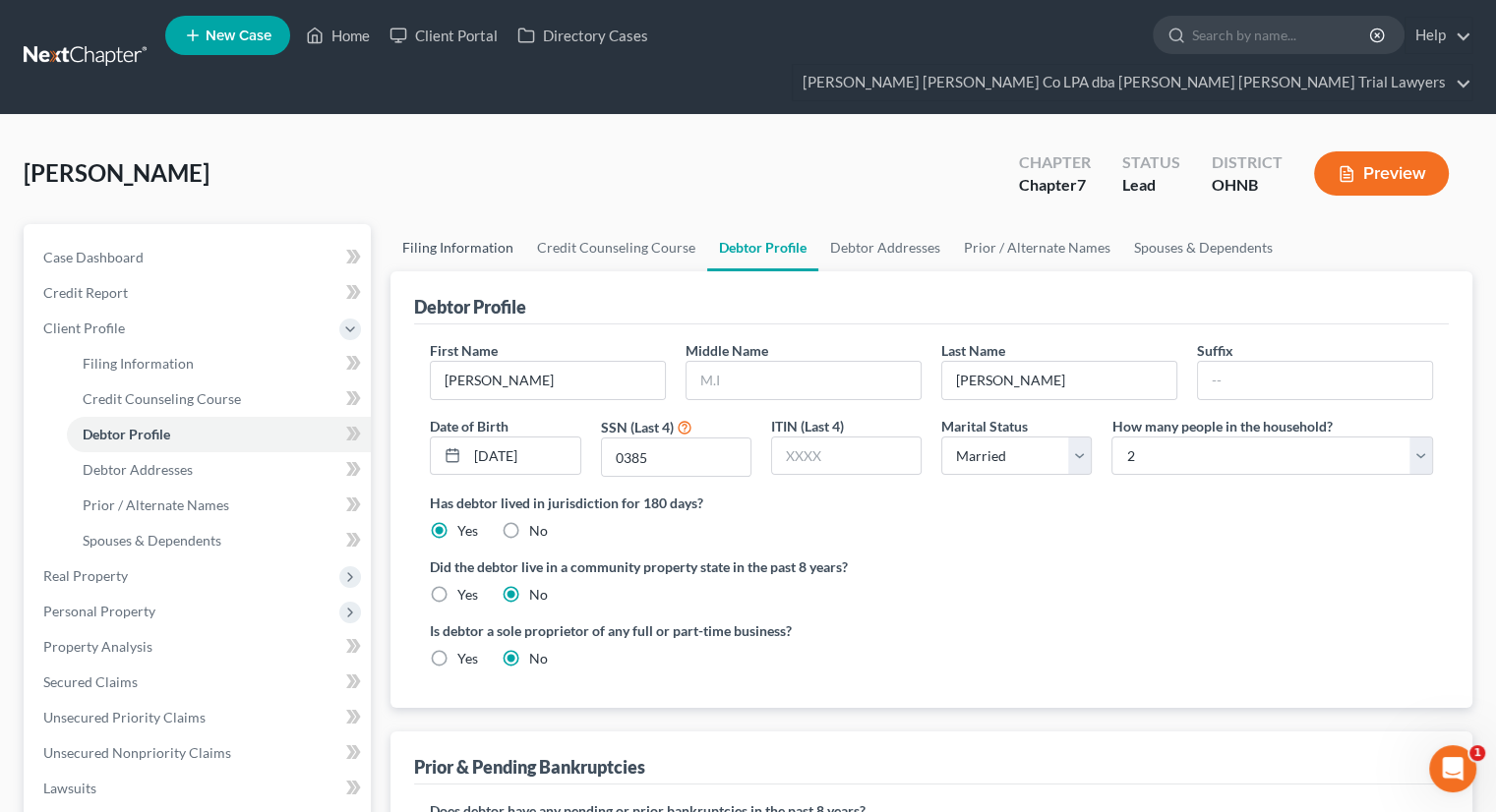
select select "36"
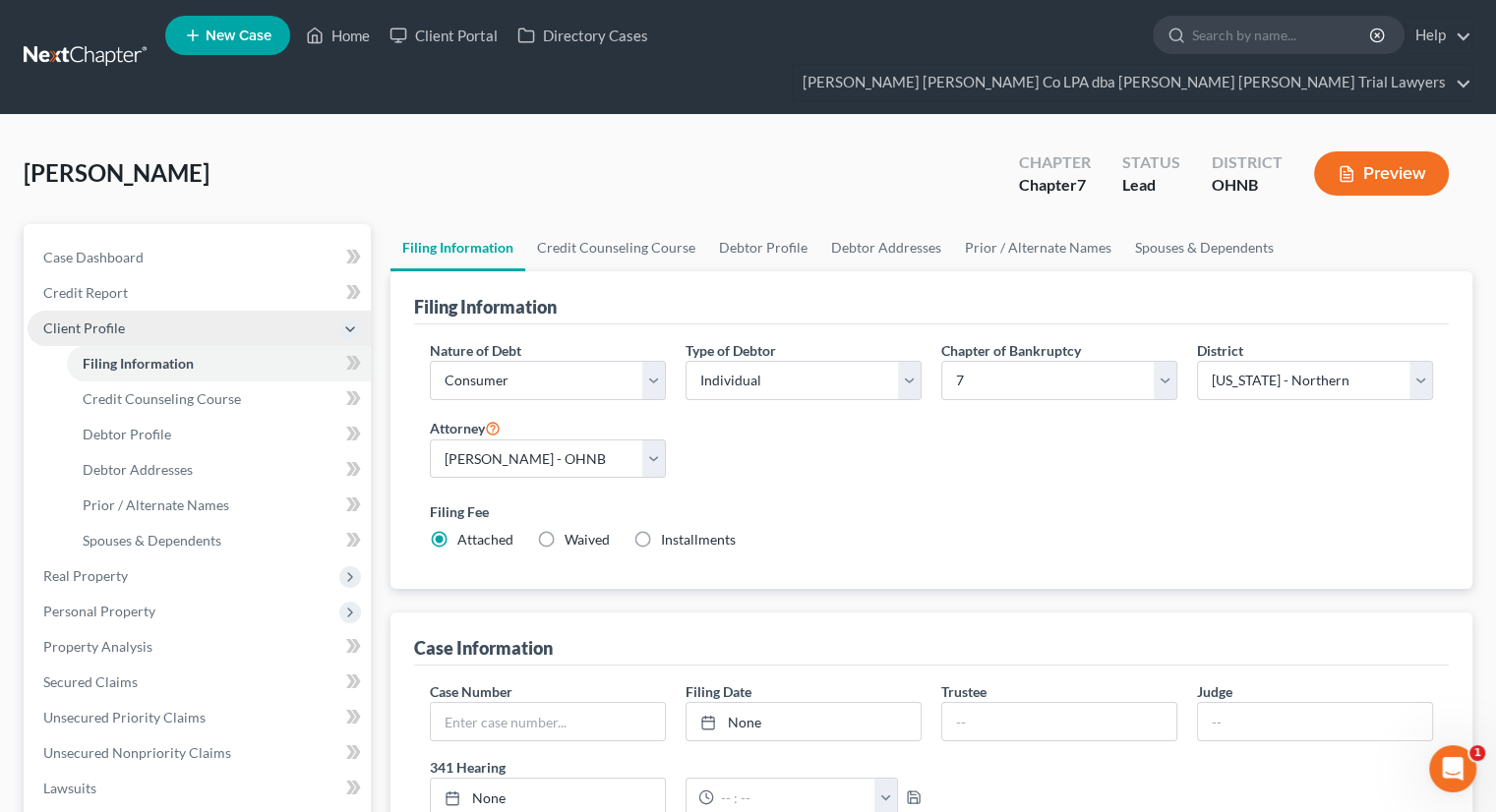
click at [115, 319] on span "Client Profile" at bounding box center [84, 327] width 82 height 17
